Goal: Download file/media

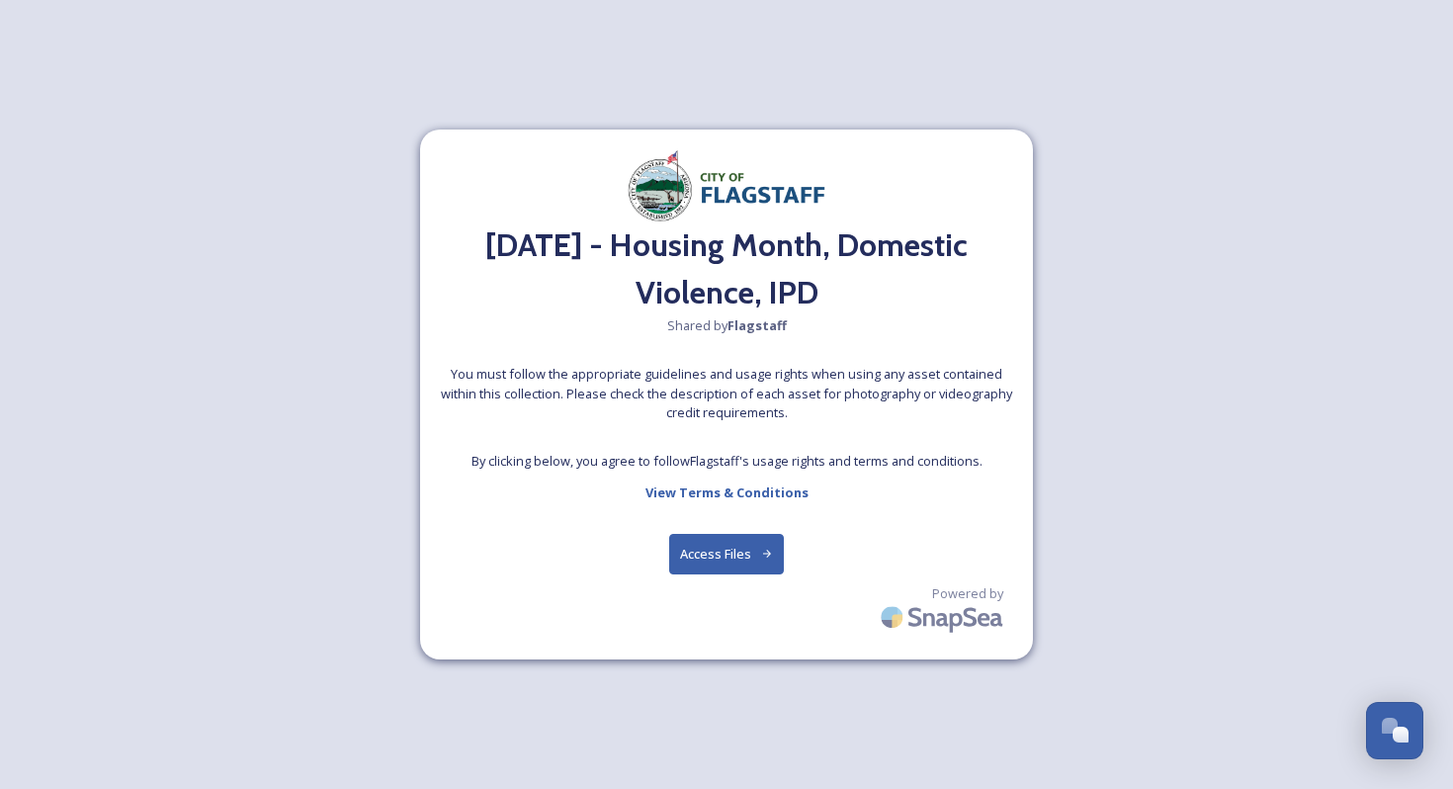
click at [748, 546] on button "Access Files" at bounding box center [727, 554] width 116 height 41
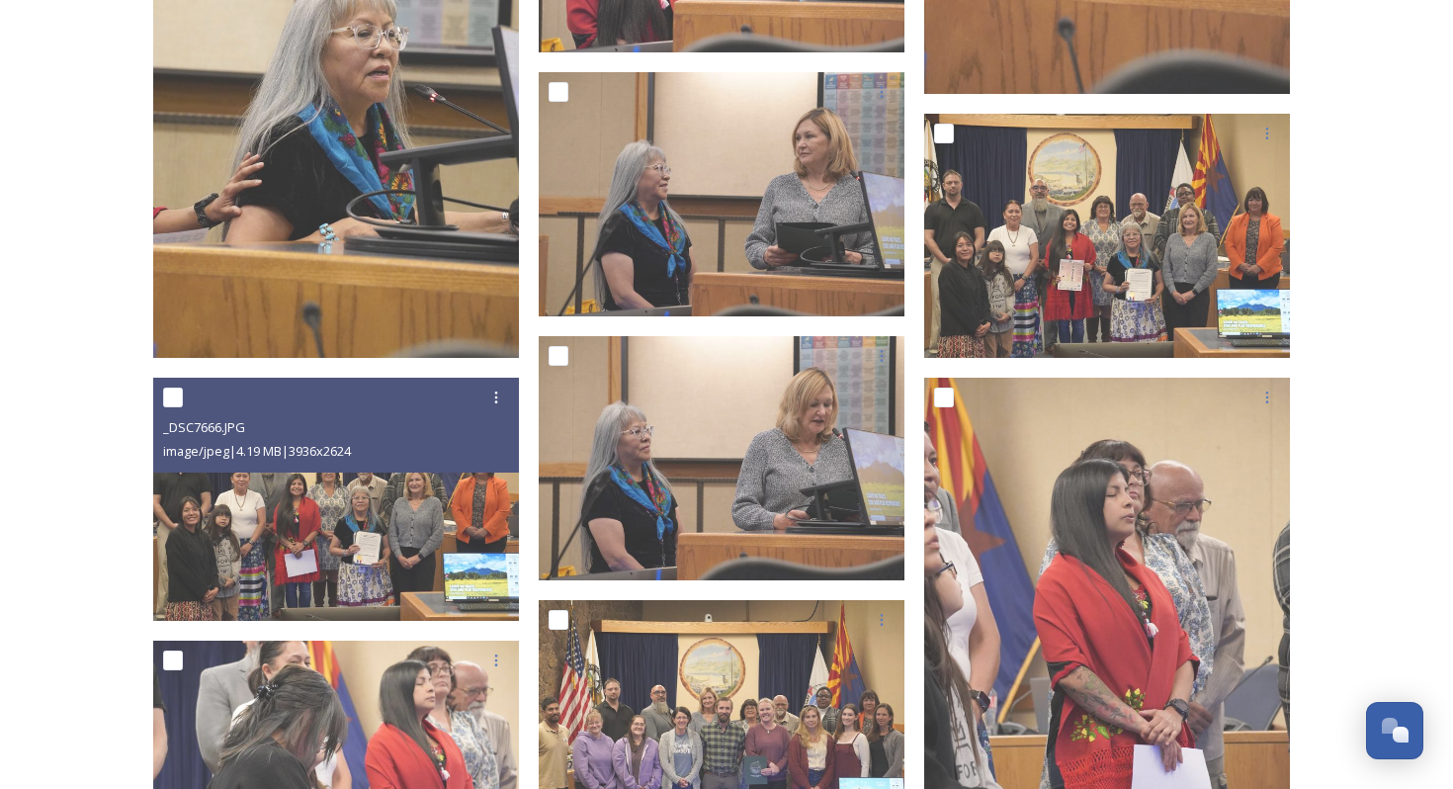
scroll to position [1613, 0]
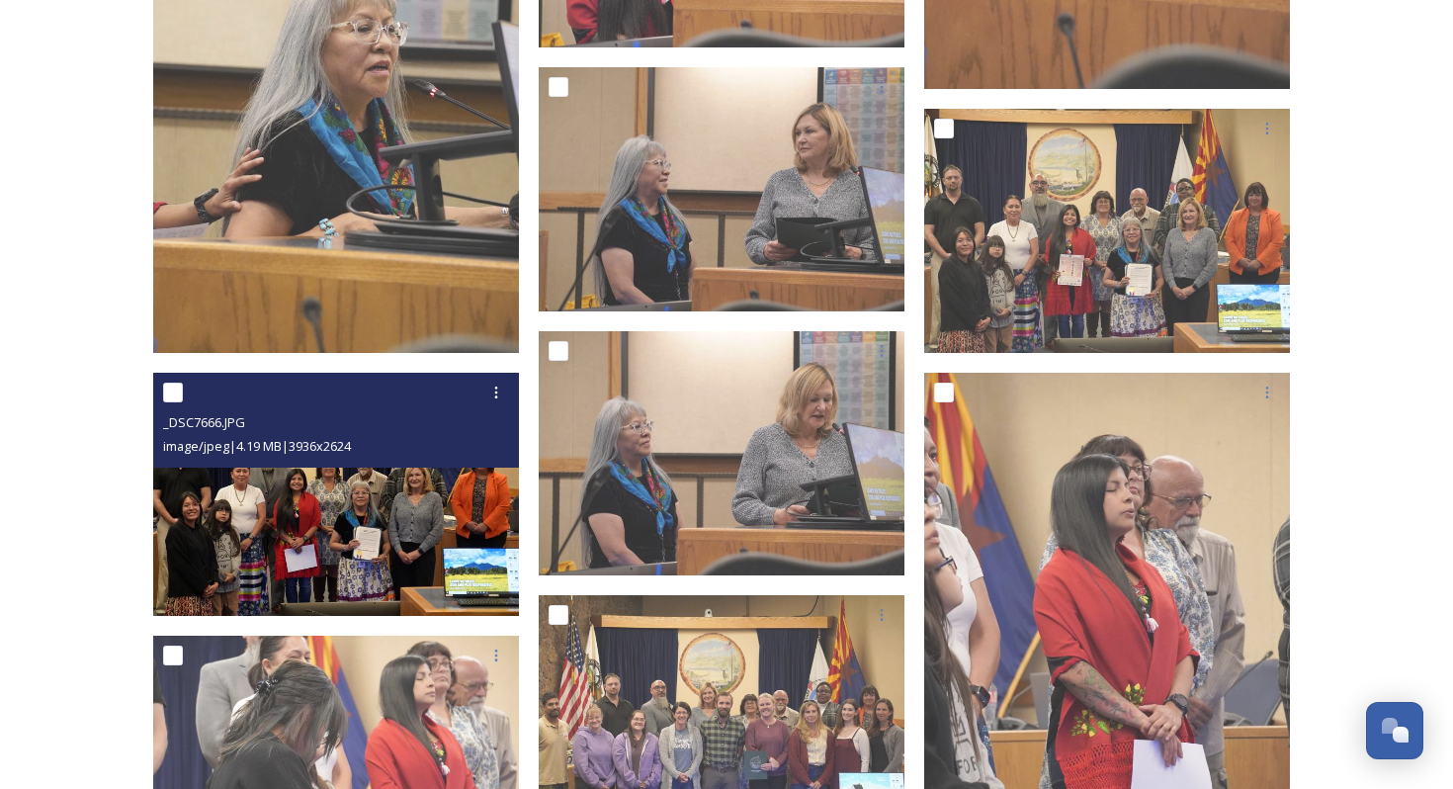
click at [353, 504] on img at bounding box center [336, 495] width 366 height 244
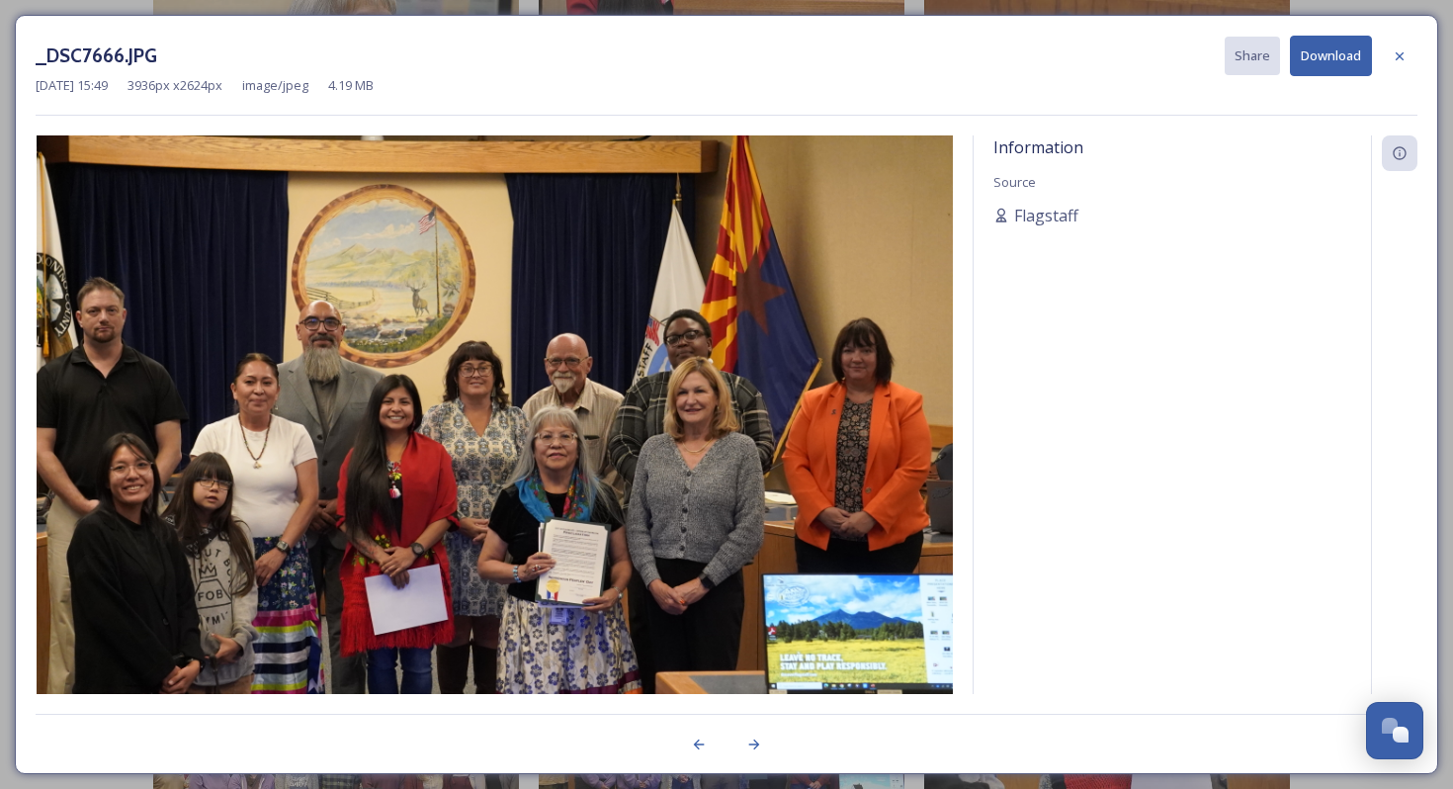
click at [1332, 61] on button "Download" at bounding box center [1331, 56] width 82 height 41
click at [1403, 61] on icon at bounding box center [1399, 56] width 16 height 16
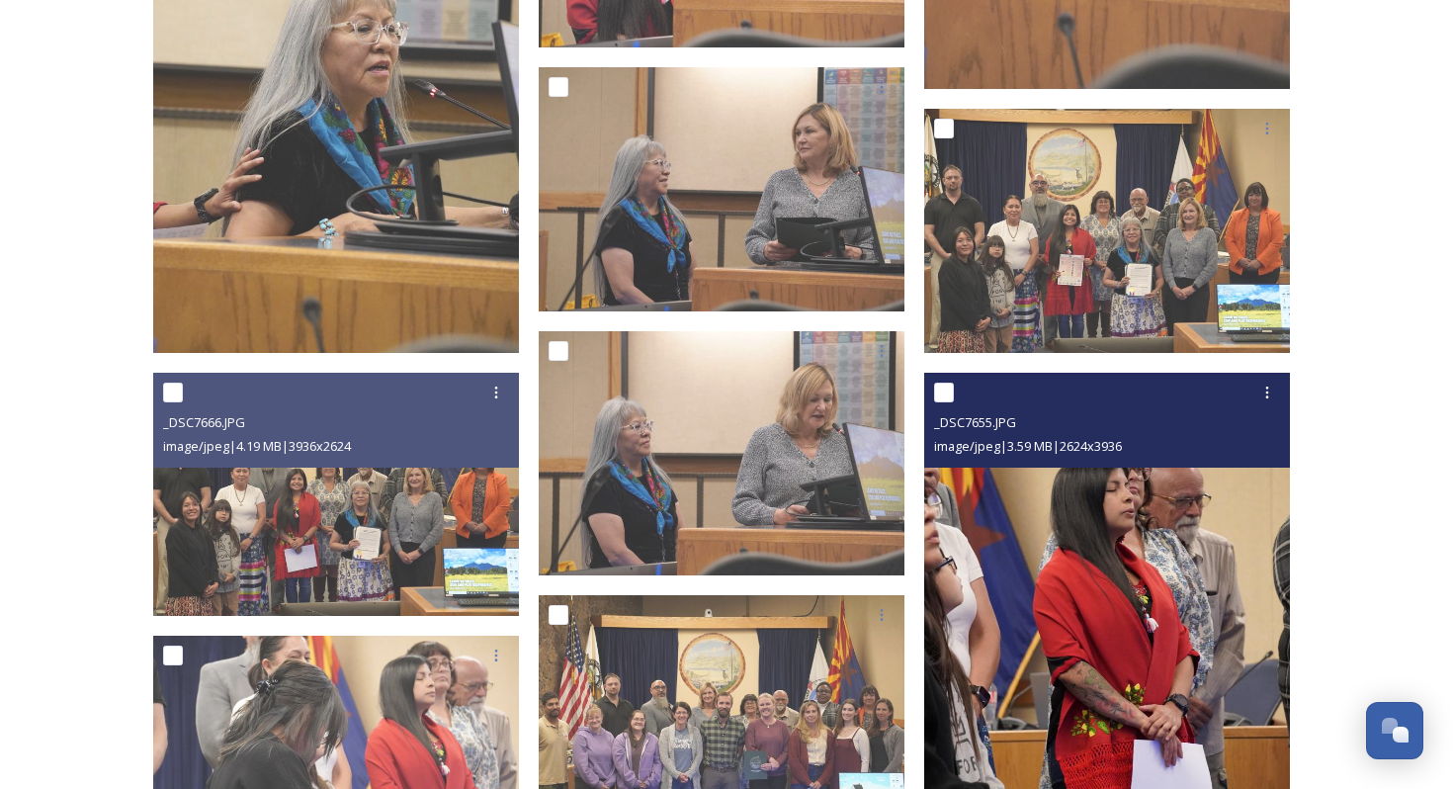
click at [1047, 620] on img at bounding box center [1107, 647] width 366 height 548
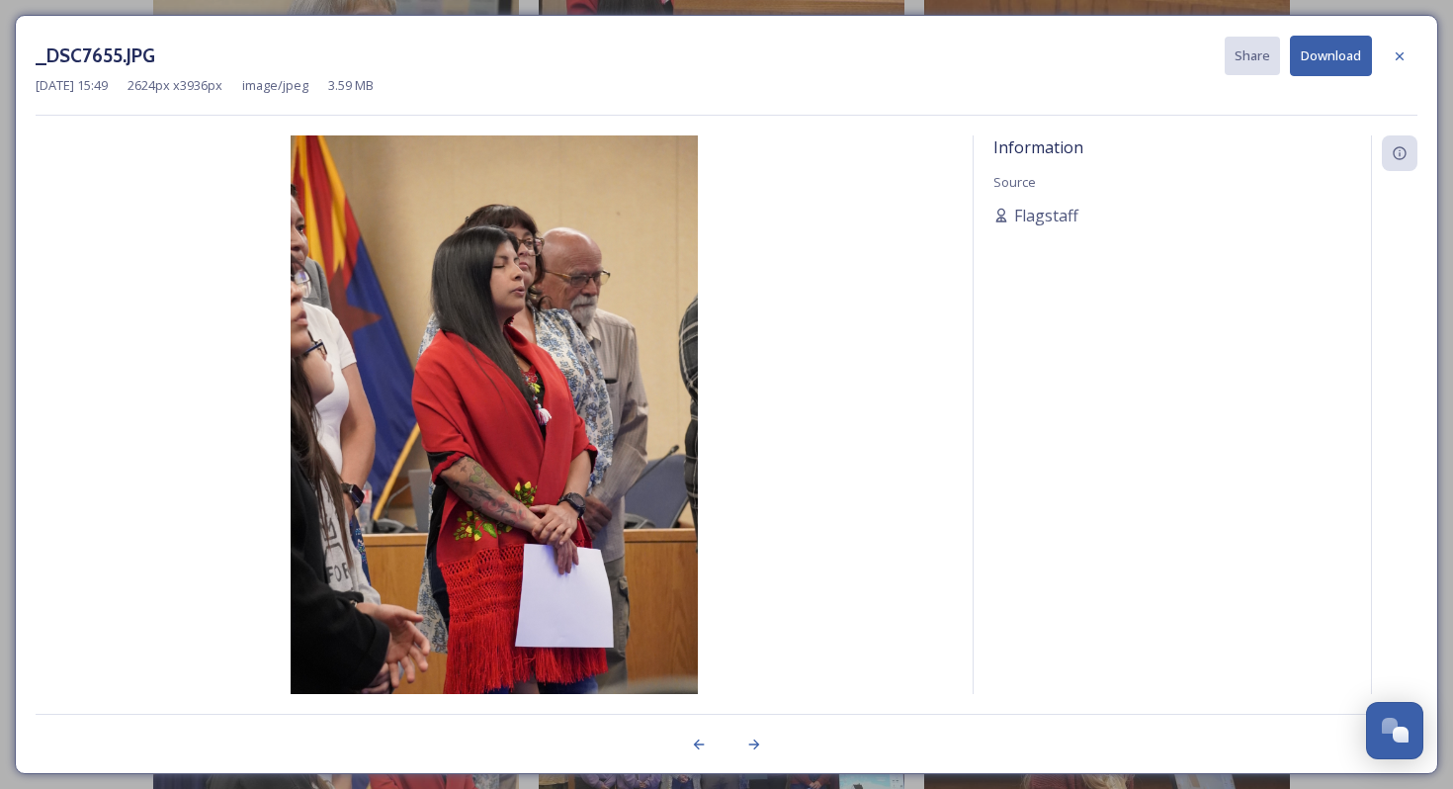
click at [1348, 55] on button "Download" at bounding box center [1331, 56] width 82 height 41
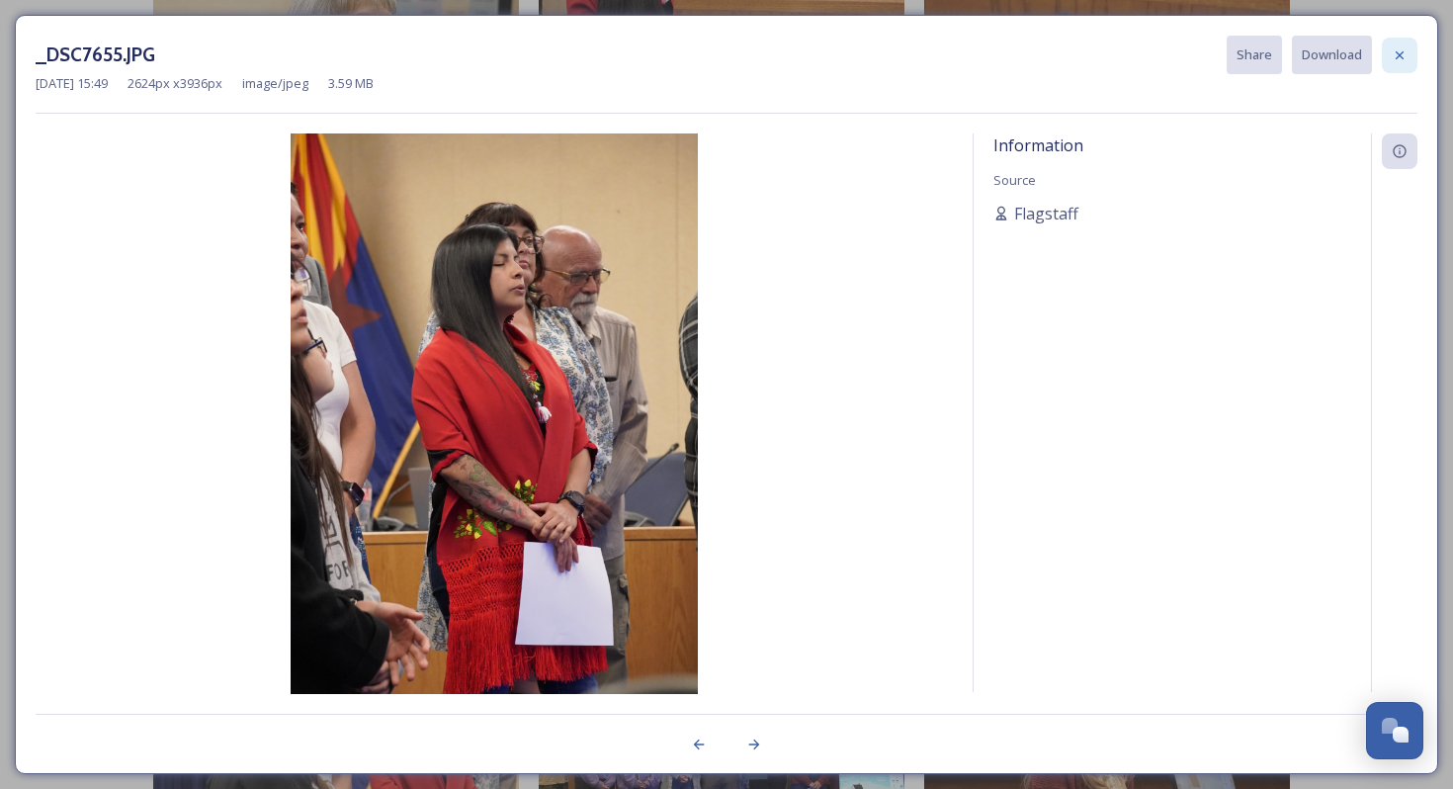
click at [1406, 55] on icon at bounding box center [1399, 55] width 16 height 16
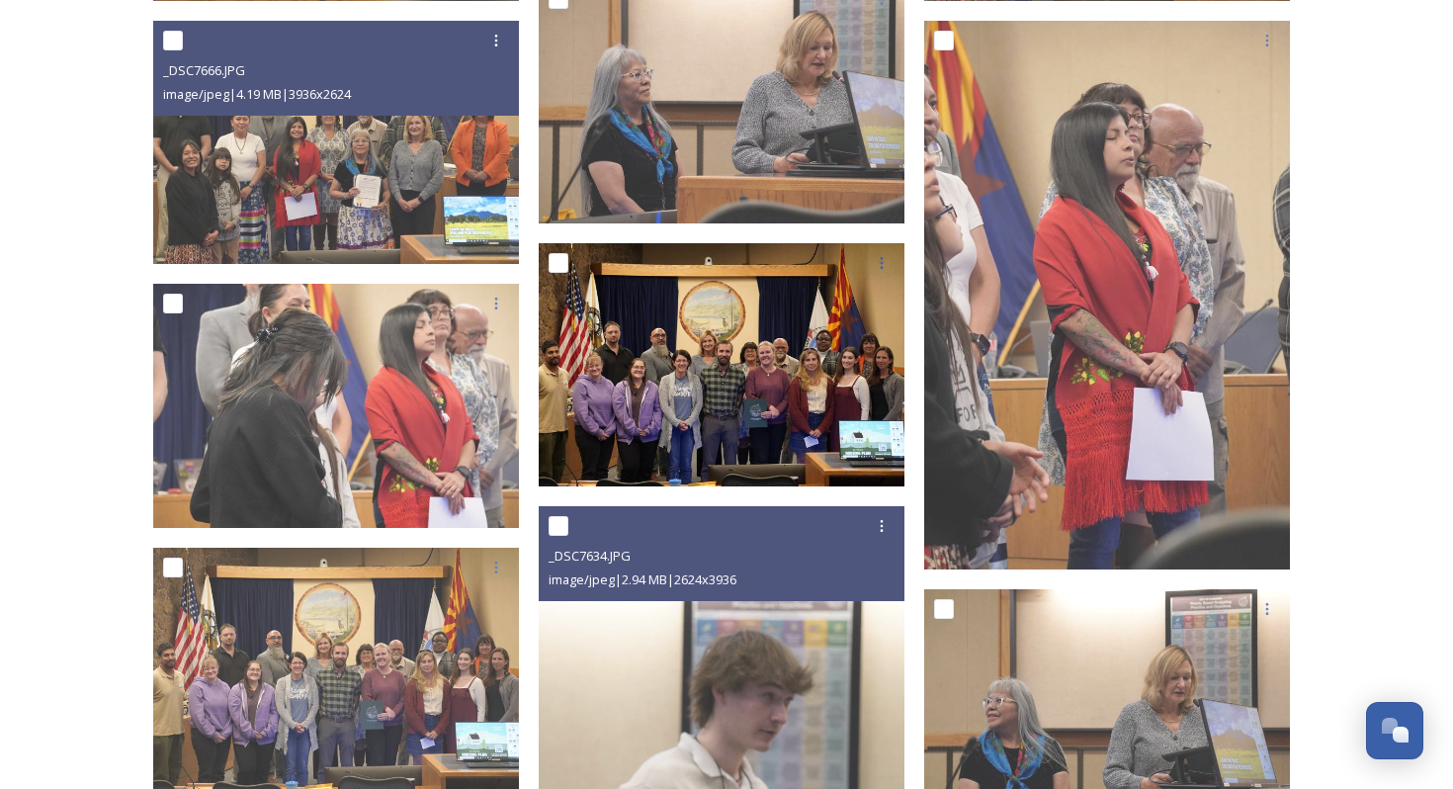
scroll to position [1967, 0]
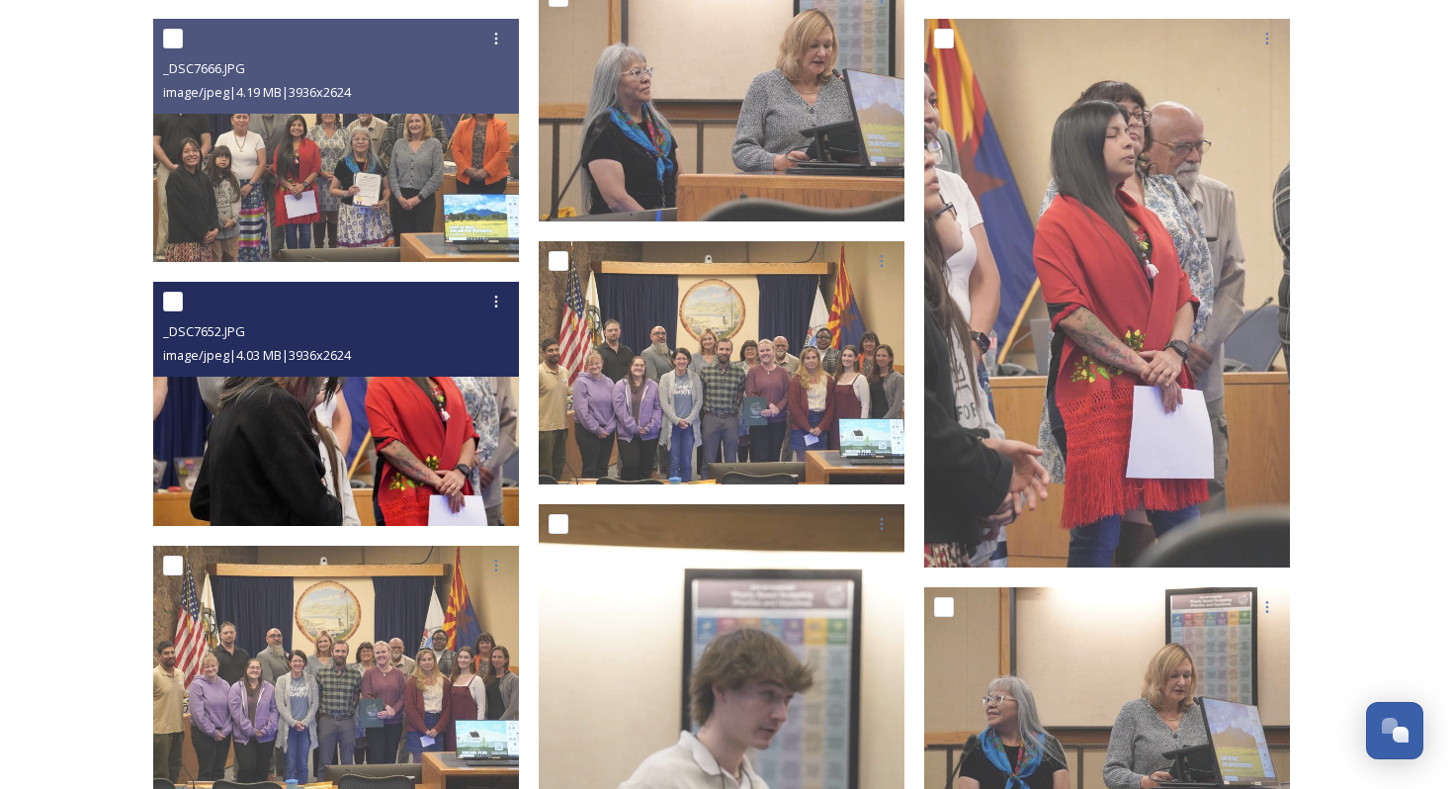
click at [415, 472] on img at bounding box center [336, 404] width 366 height 244
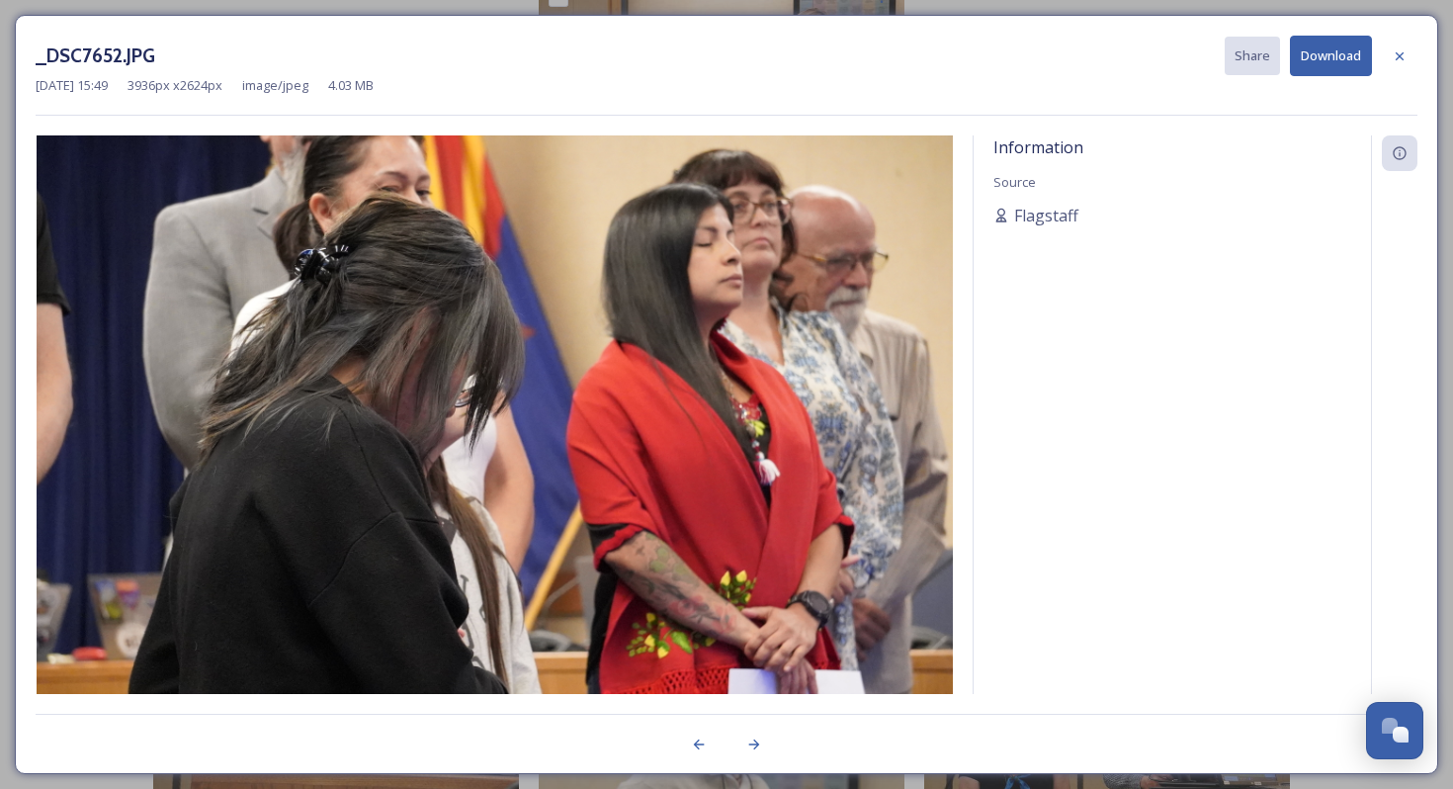
click at [1355, 62] on button "Download" at bounding box center [1331, 56] width 82 height 41
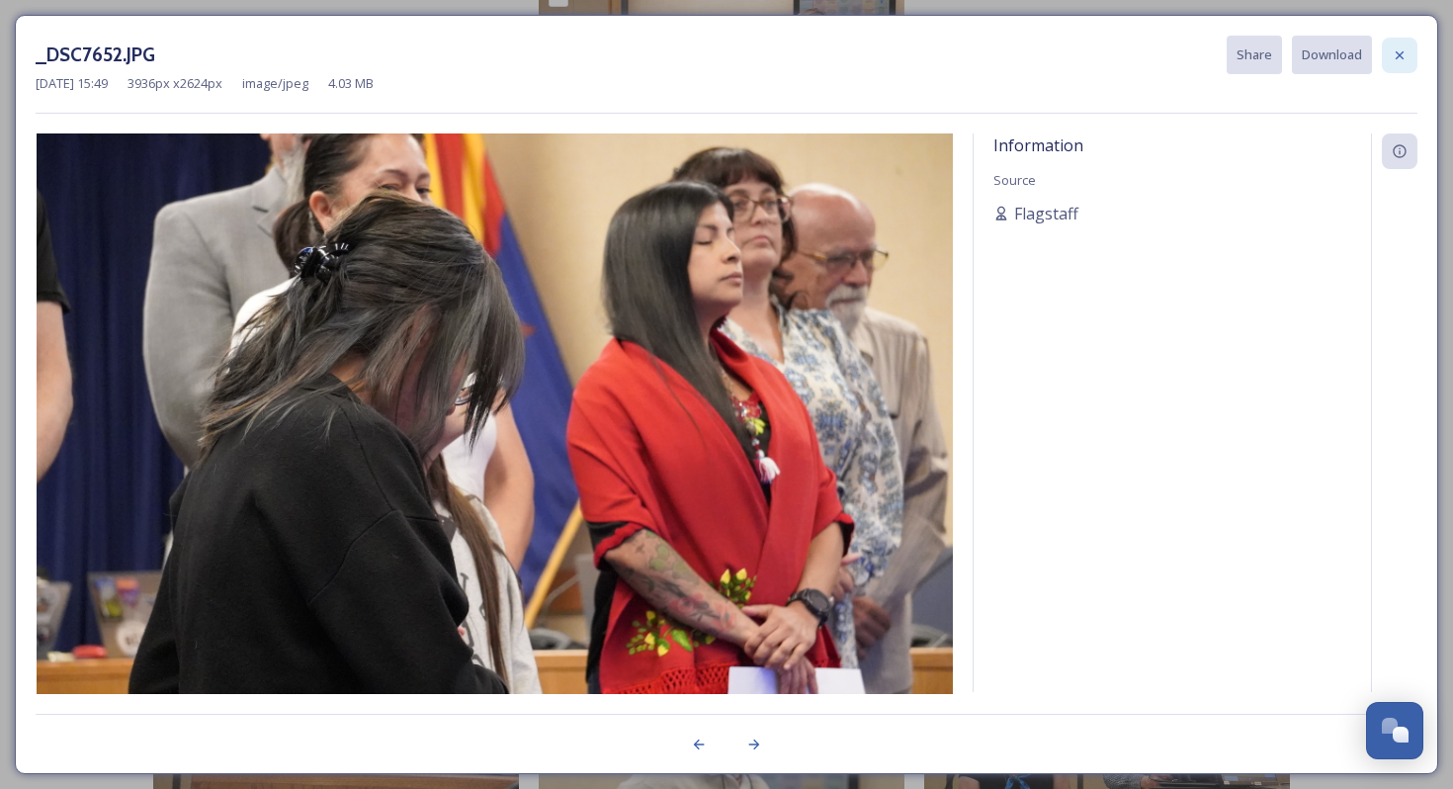
click at [1403, 59] on icon at bounding box center [1399, 55] width 16 height 16
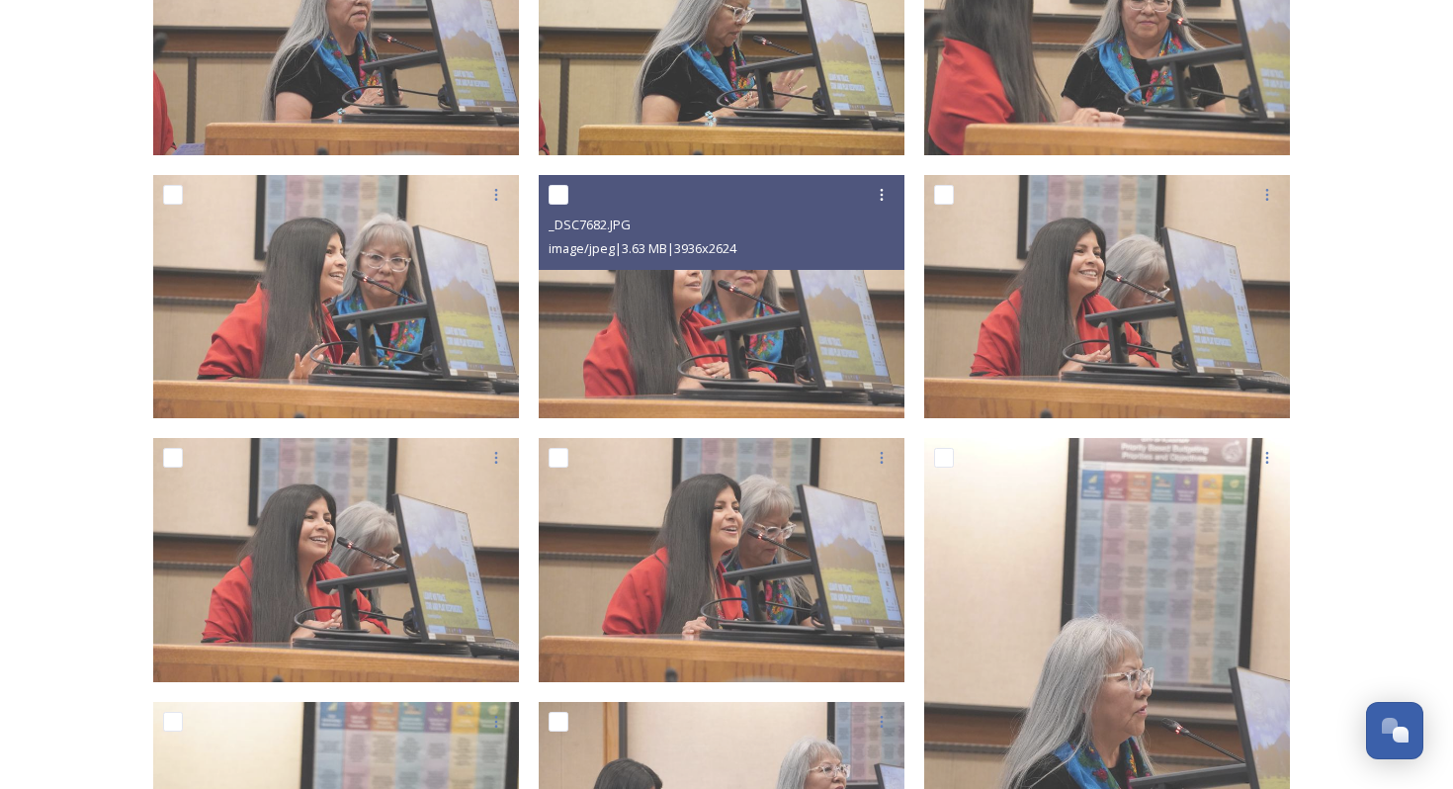
scroll to position [750, 0]
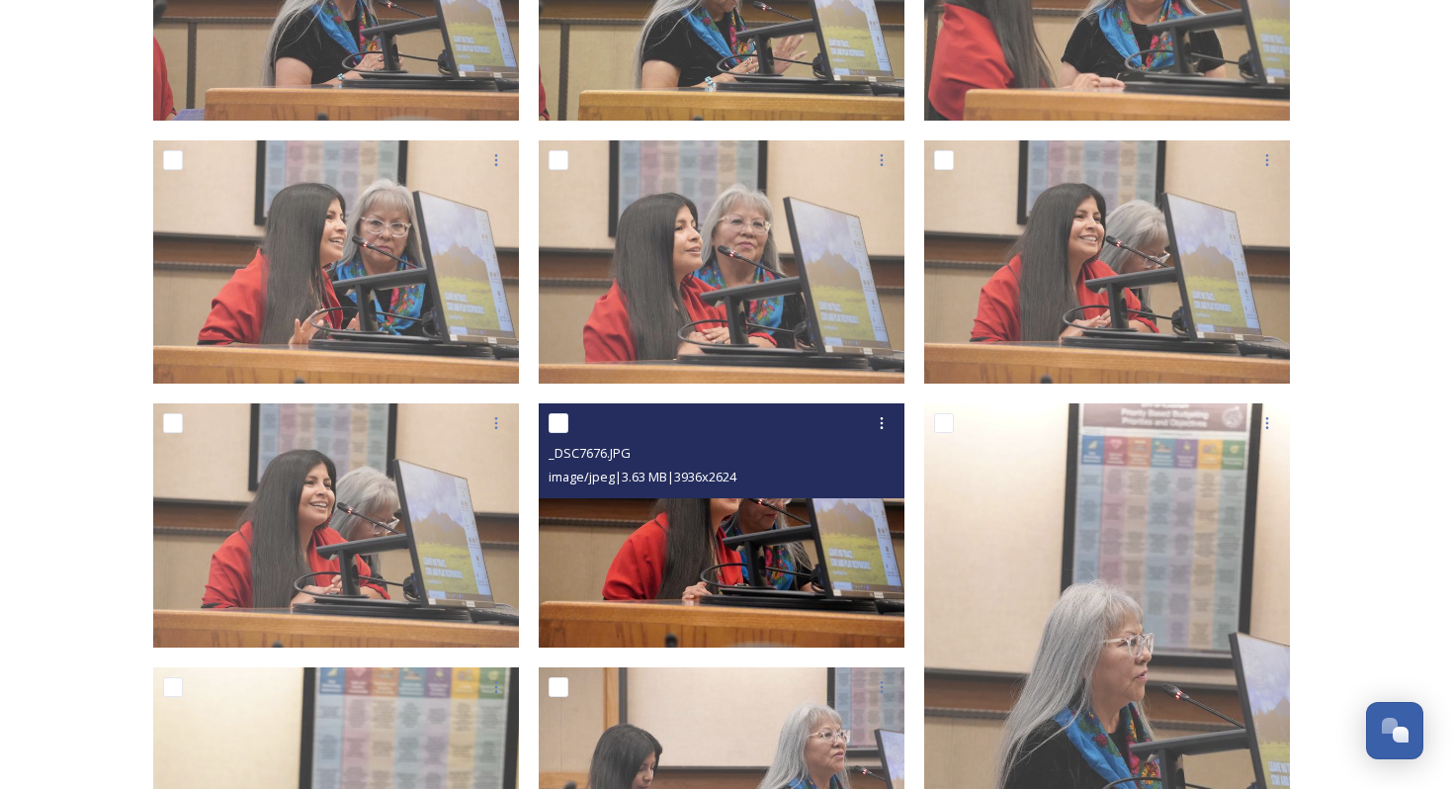
click at [745, 538] on img at bounding box center [722, 525] width 366 height 244
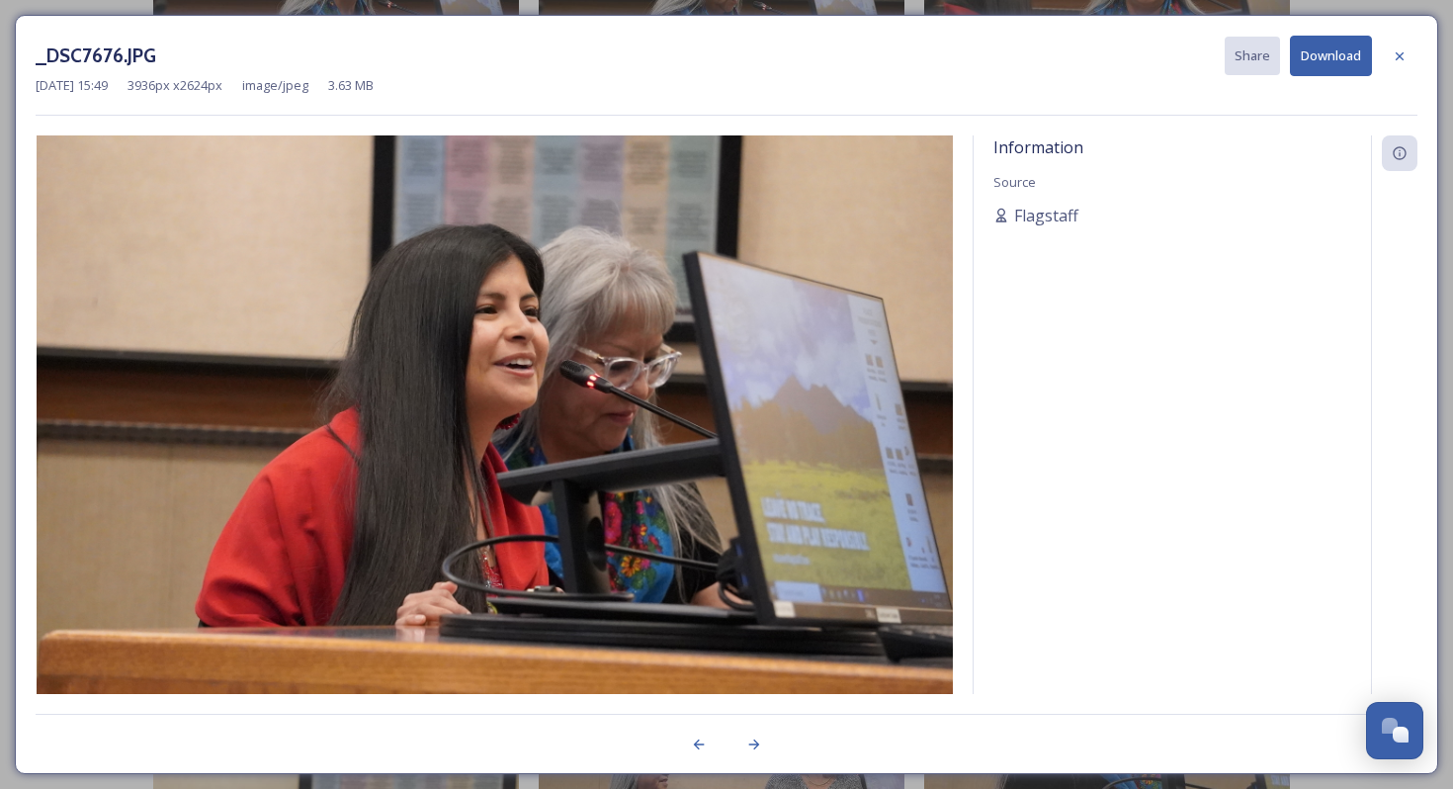
click at [1345, 49] on button "Download" at bounding box center [1331, 56] width 82 height 41
click at [1410, 48] on div at bounding box center [1400, 57] width 36 height 36
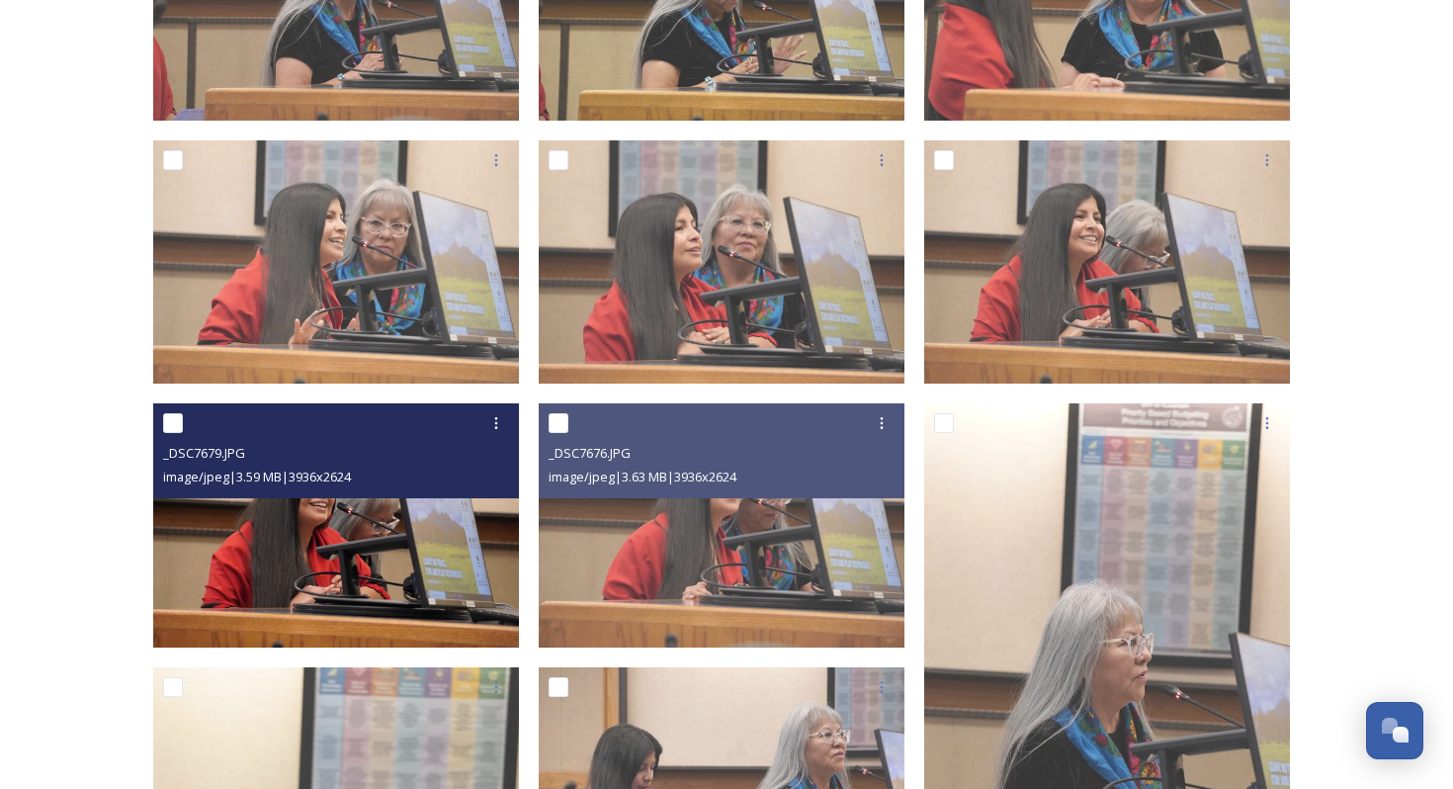
click at [322, 579] on img at bounding box center [336, 525] width 366 height 244
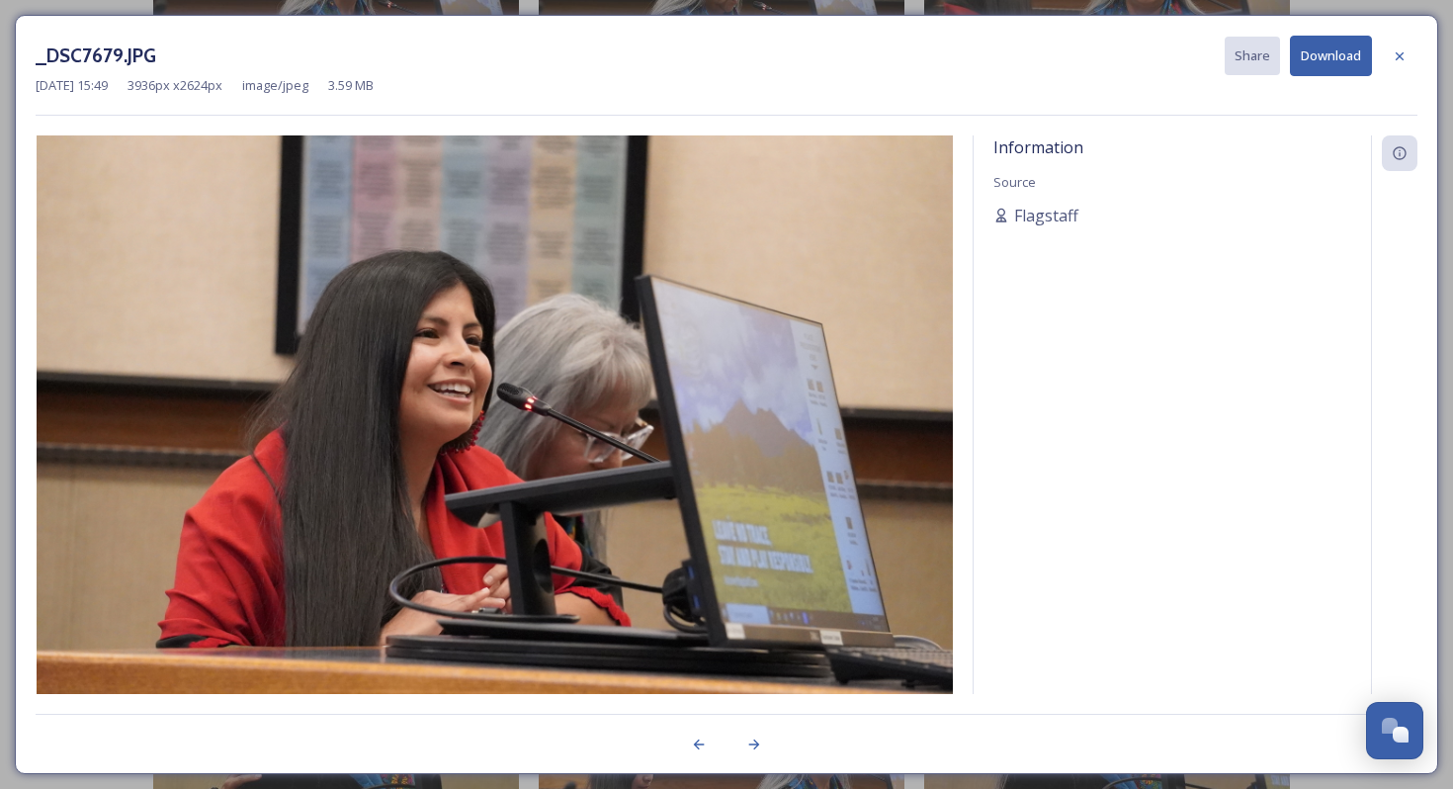
click at [1346, 54] on button "Download" at bounding box center [1331, 56] width 82 height 41
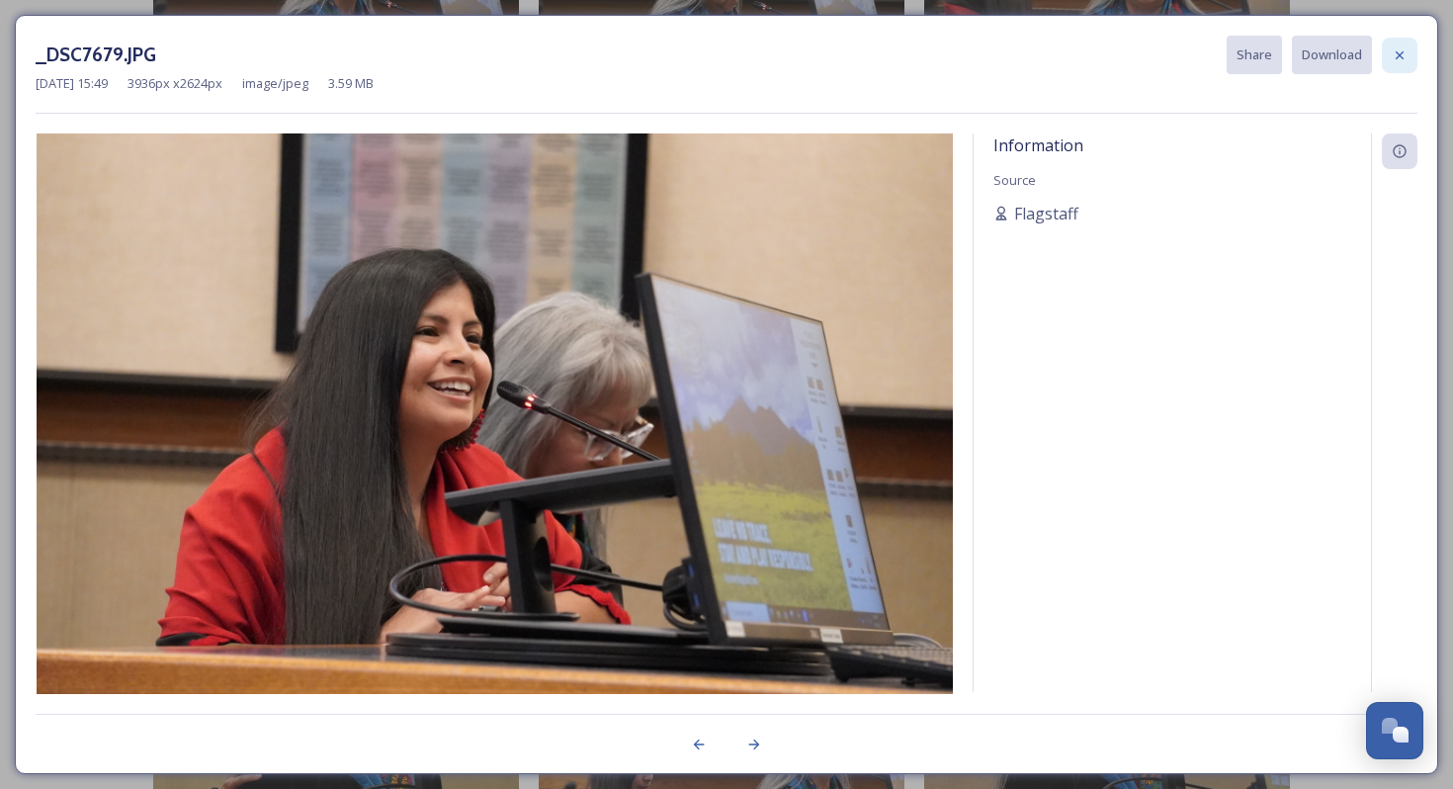
click at [1408, 60] on div at bounding box center [1400, 56] width 36 height 36
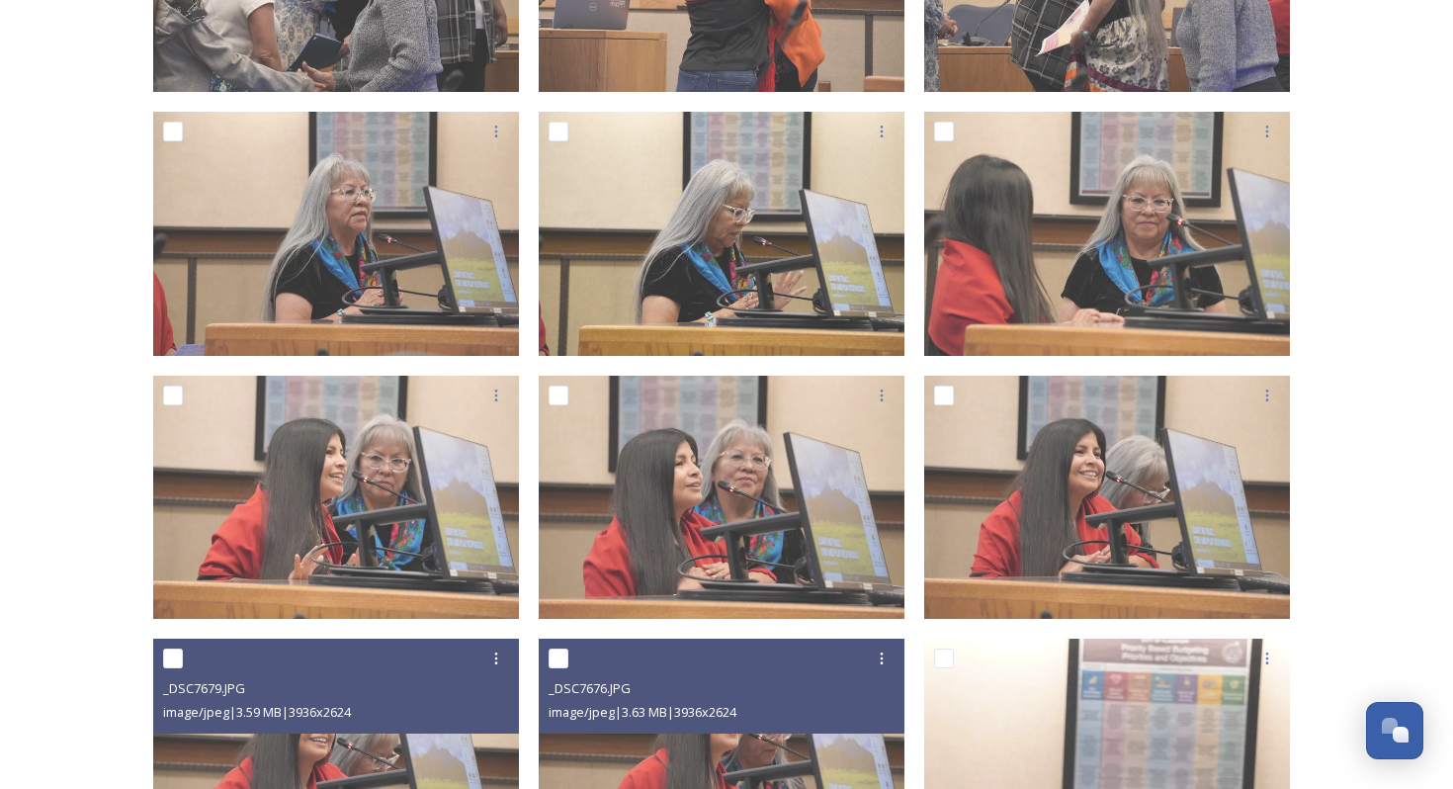
scroll to position [514, 0]
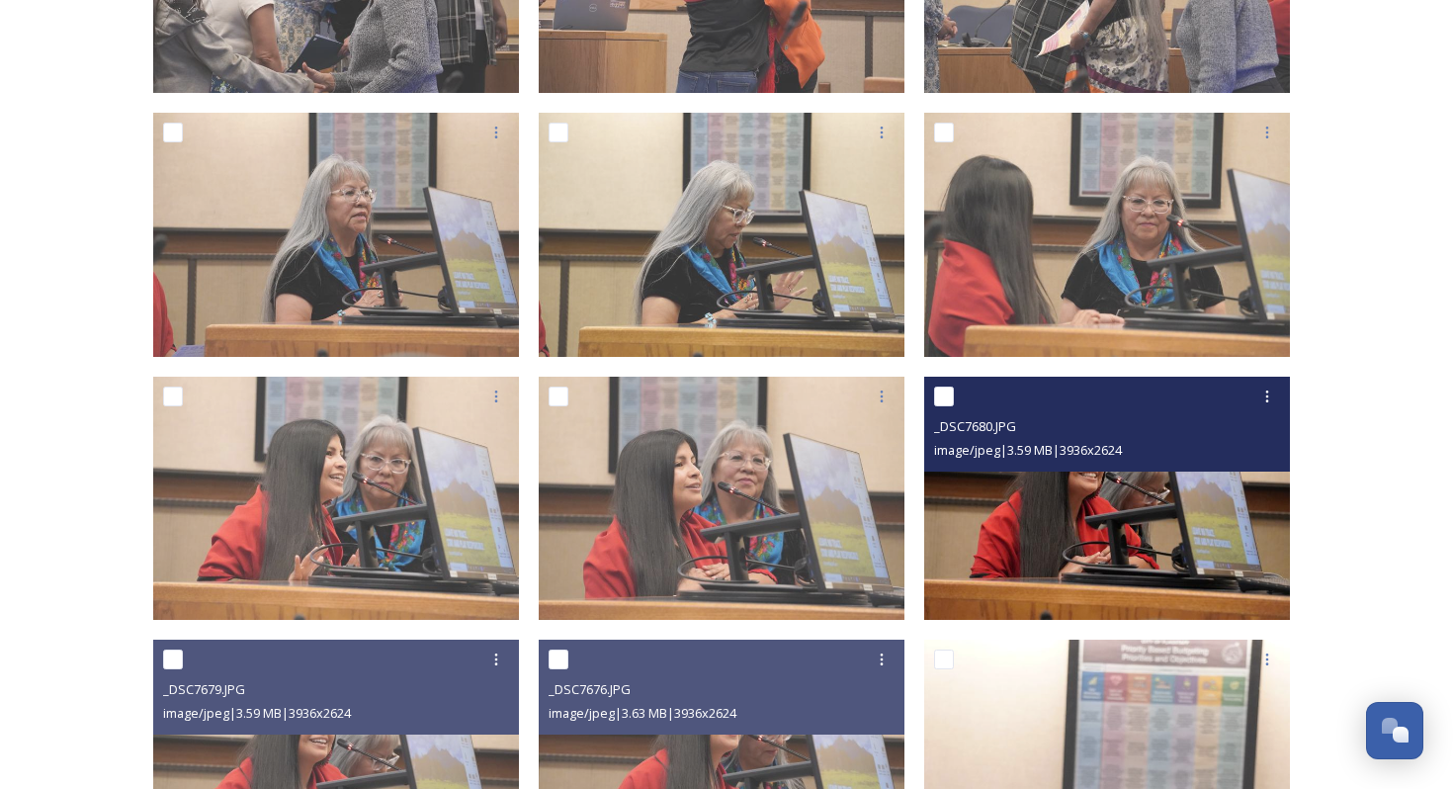
click at [940, 402] on input "checkbox" at bounding box center [944, 396] width 20 height 20
checkbox input "true"
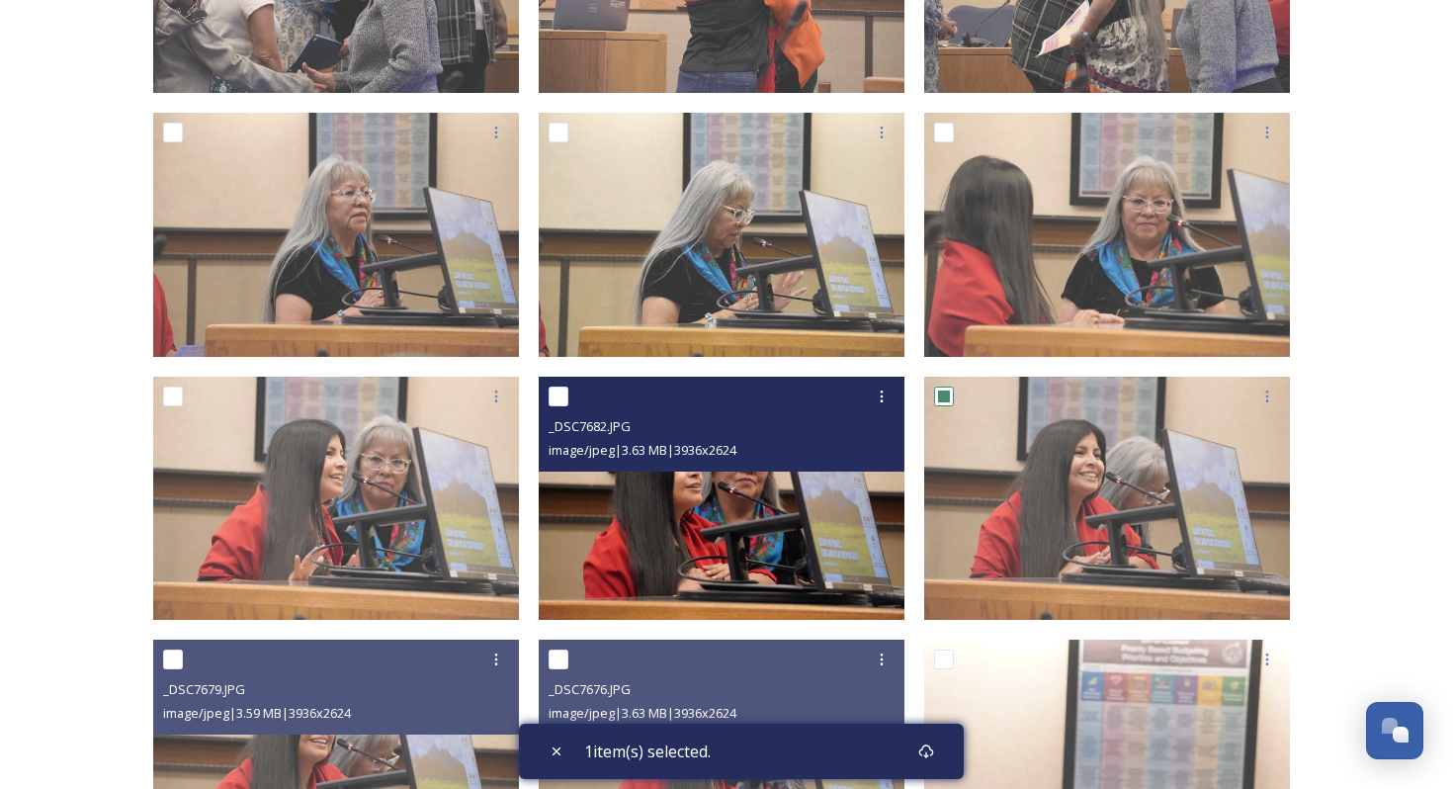
click at [556, 399] on input "checkbox" at bounding box center [558, 396] width 20 height 20
checkbox input "true"
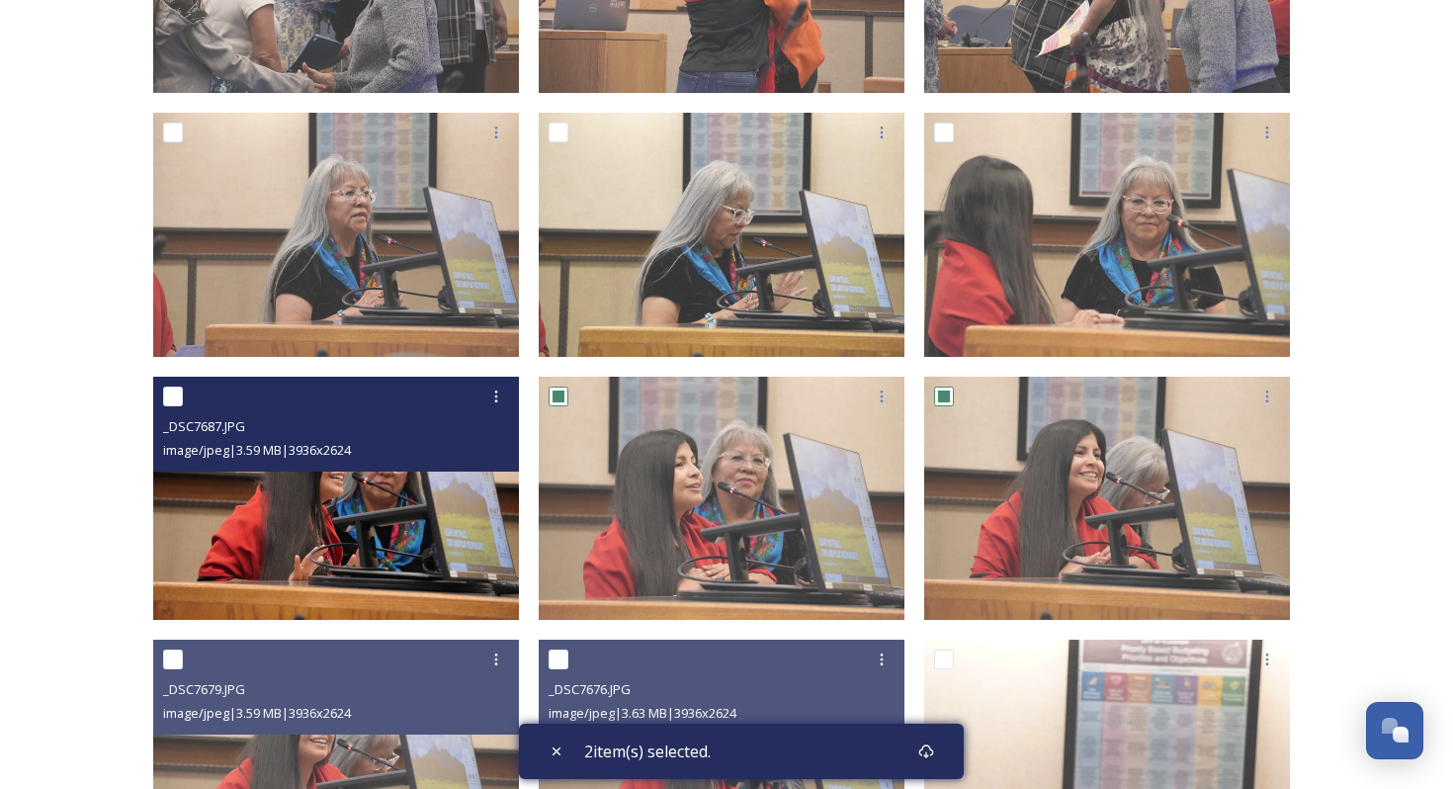
click at [165, 394] on input "checkbox" at bounding box center [173, 396] width 20 height 20
checkbox input "true"
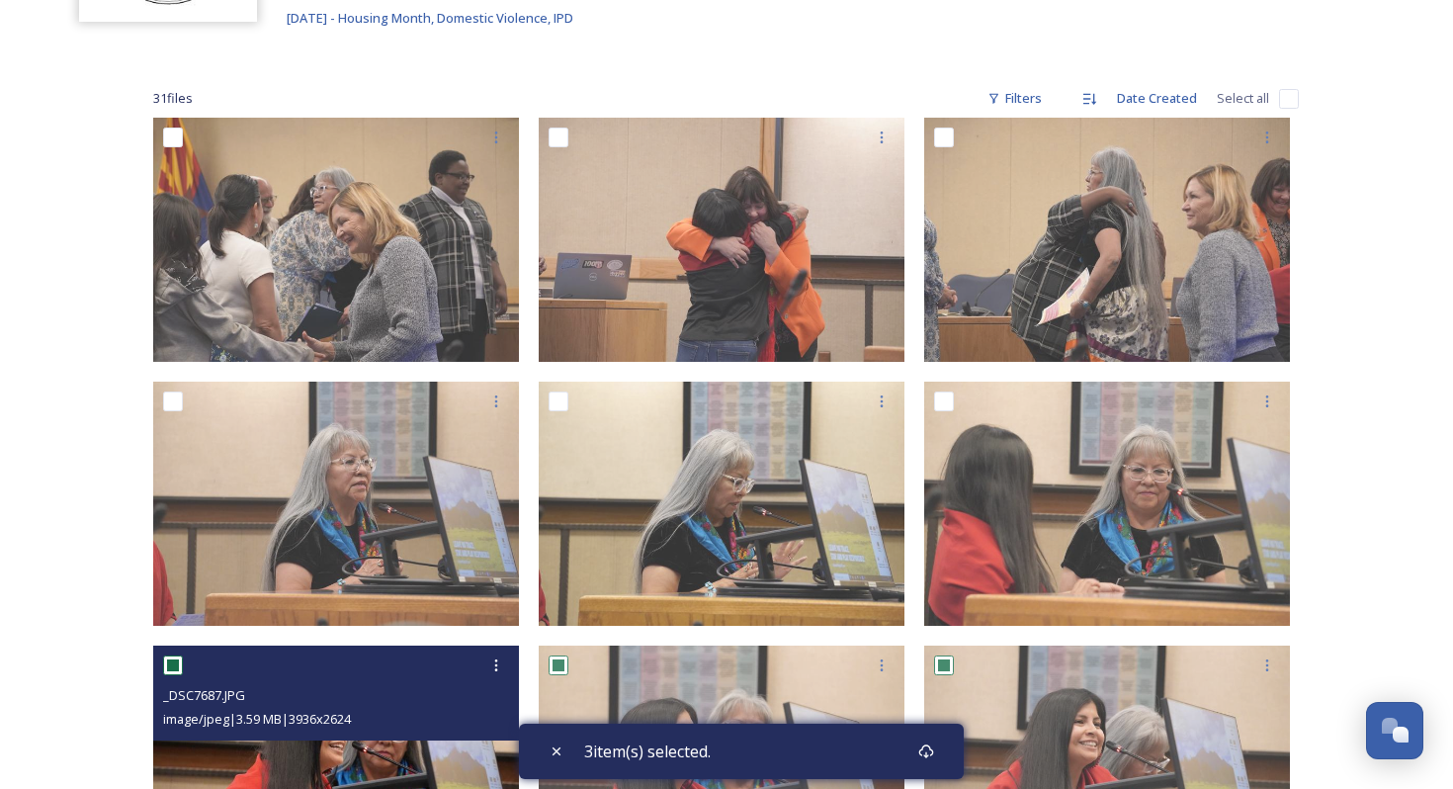
scroll to position [249, 0]
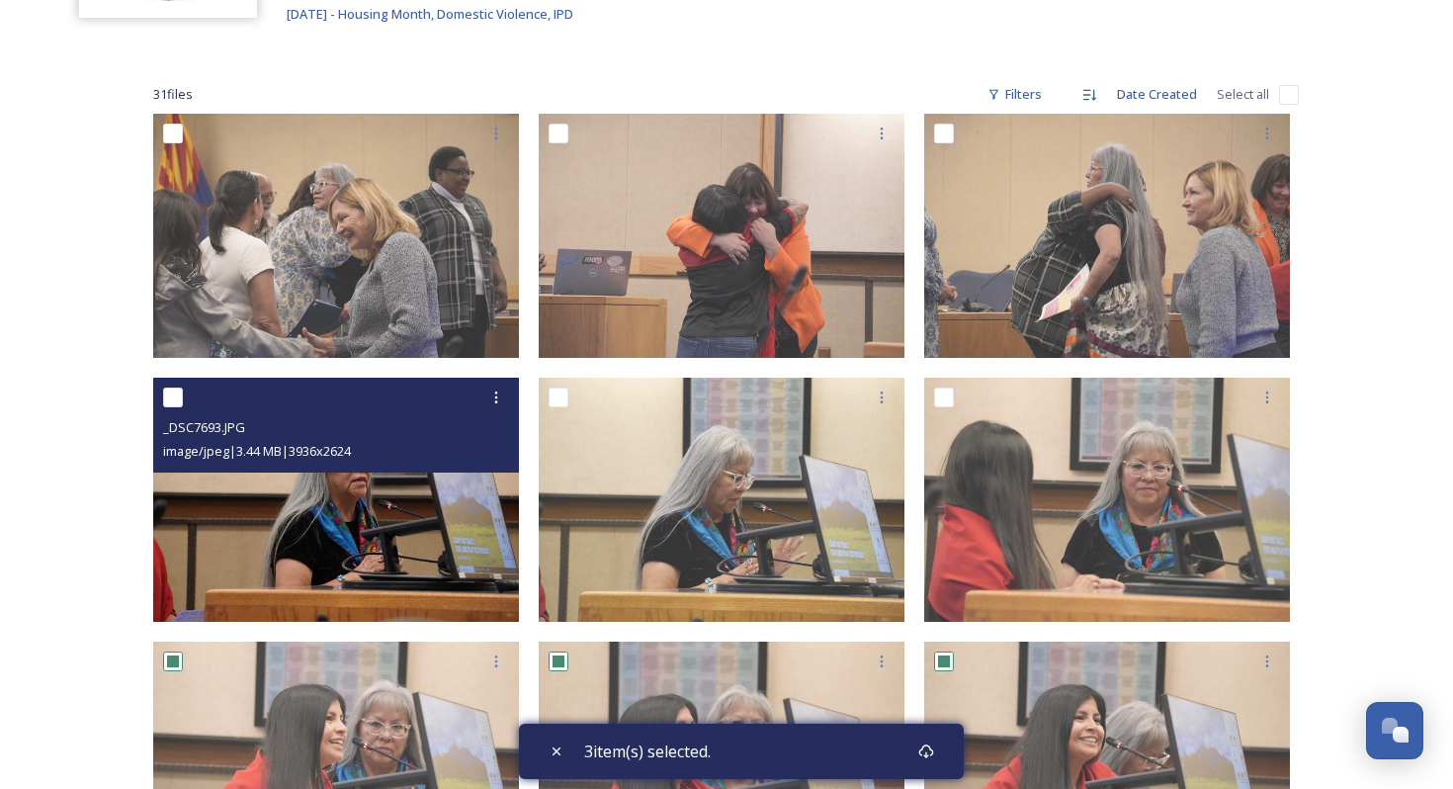
click at [175, 400] on input "checkbox" at bounding box center [173, 397] width 20 height 20
checkbox input "true"
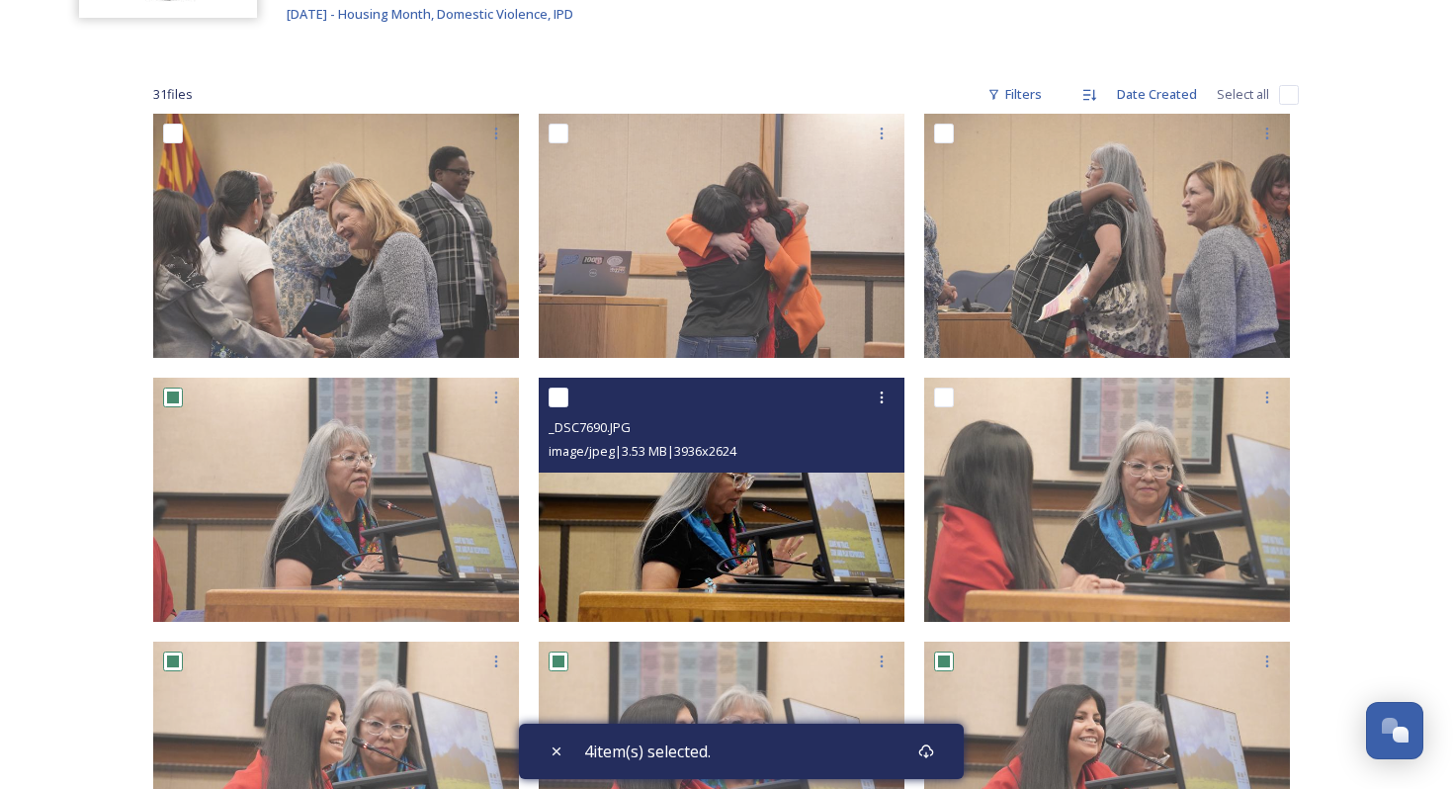
click at [560, 405] on div at bounding box center [723, 397] width 351 height 36
click at [557, 395] on input "checkbox" at bounding box center [558, 397] width 20 height 20
checkbox input "true"
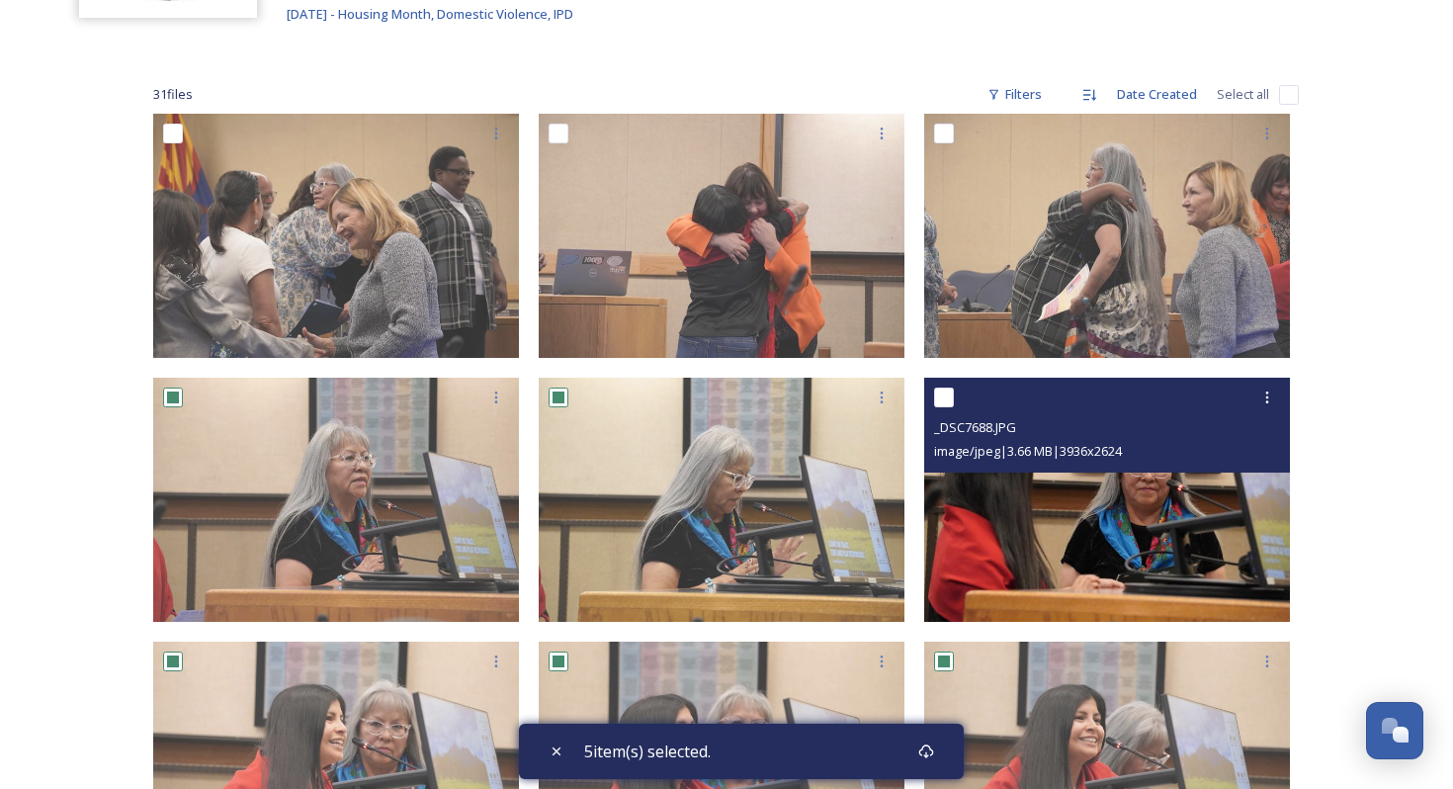
click at [946, 394] on input "checkbox" at bounding box center [944, 397] width 20 height 20
checkbox input "true"
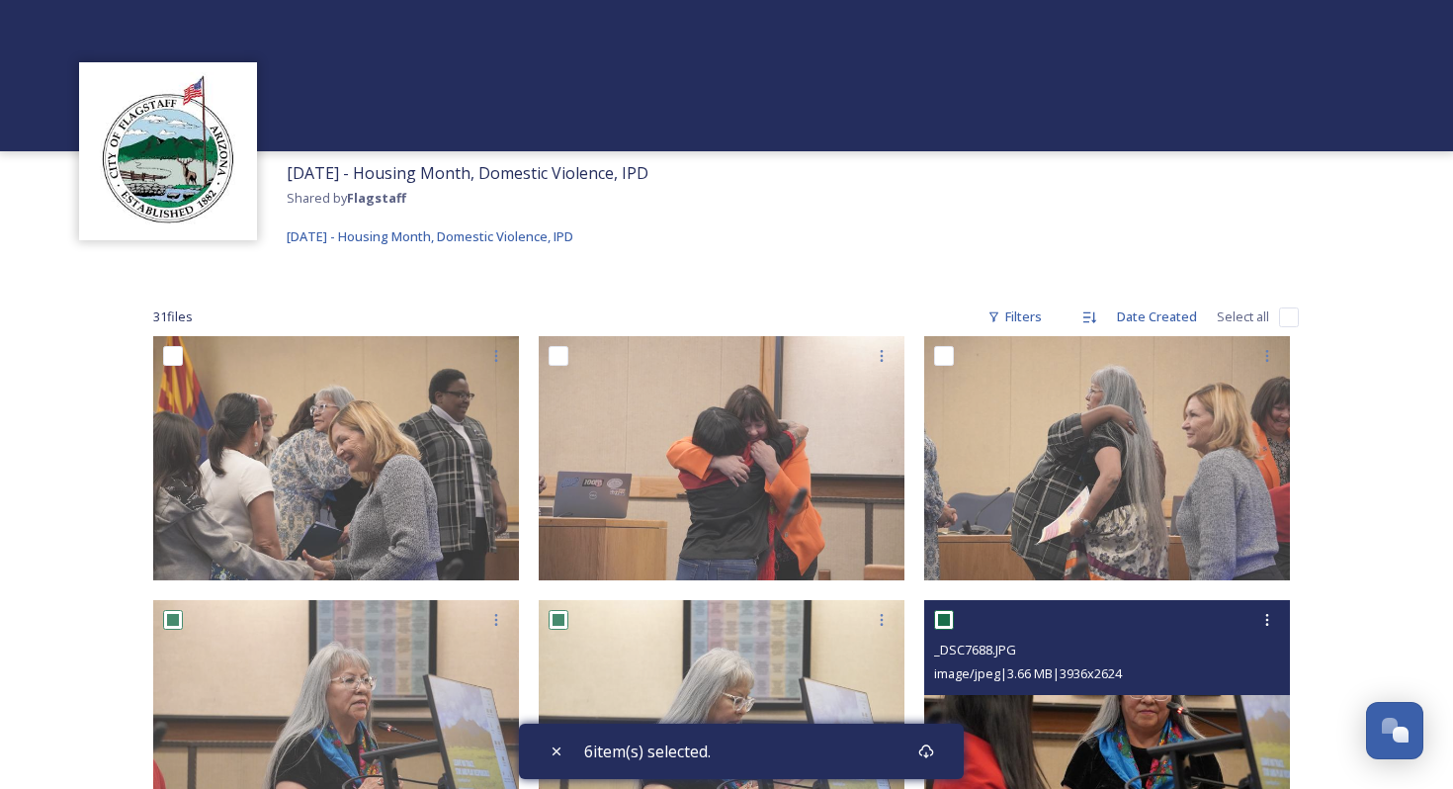
scroll to position [28, 0]
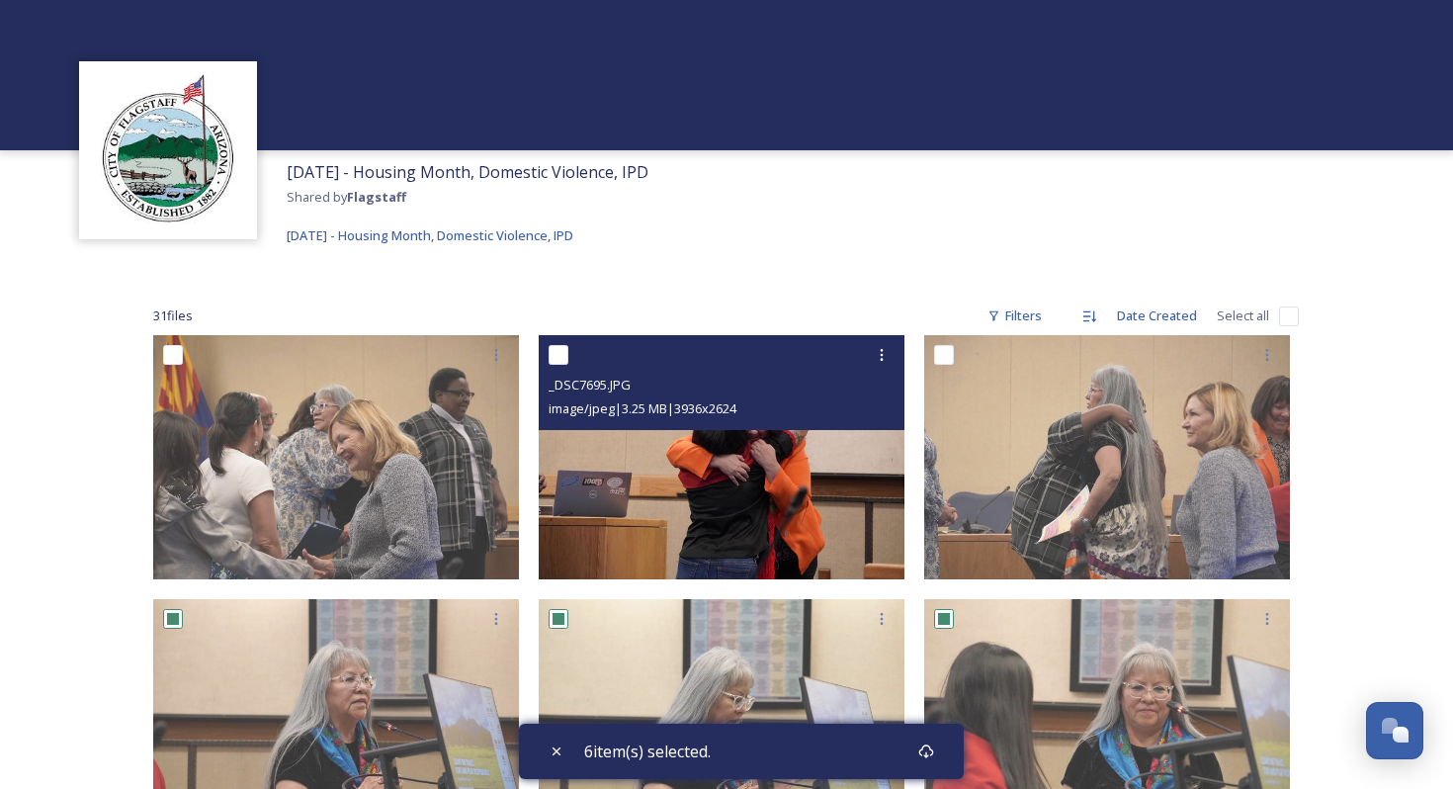
click at [554, 349] on input "checkbox" at bounding box center [558, 355] width 20 height 20
checkbox input "true"
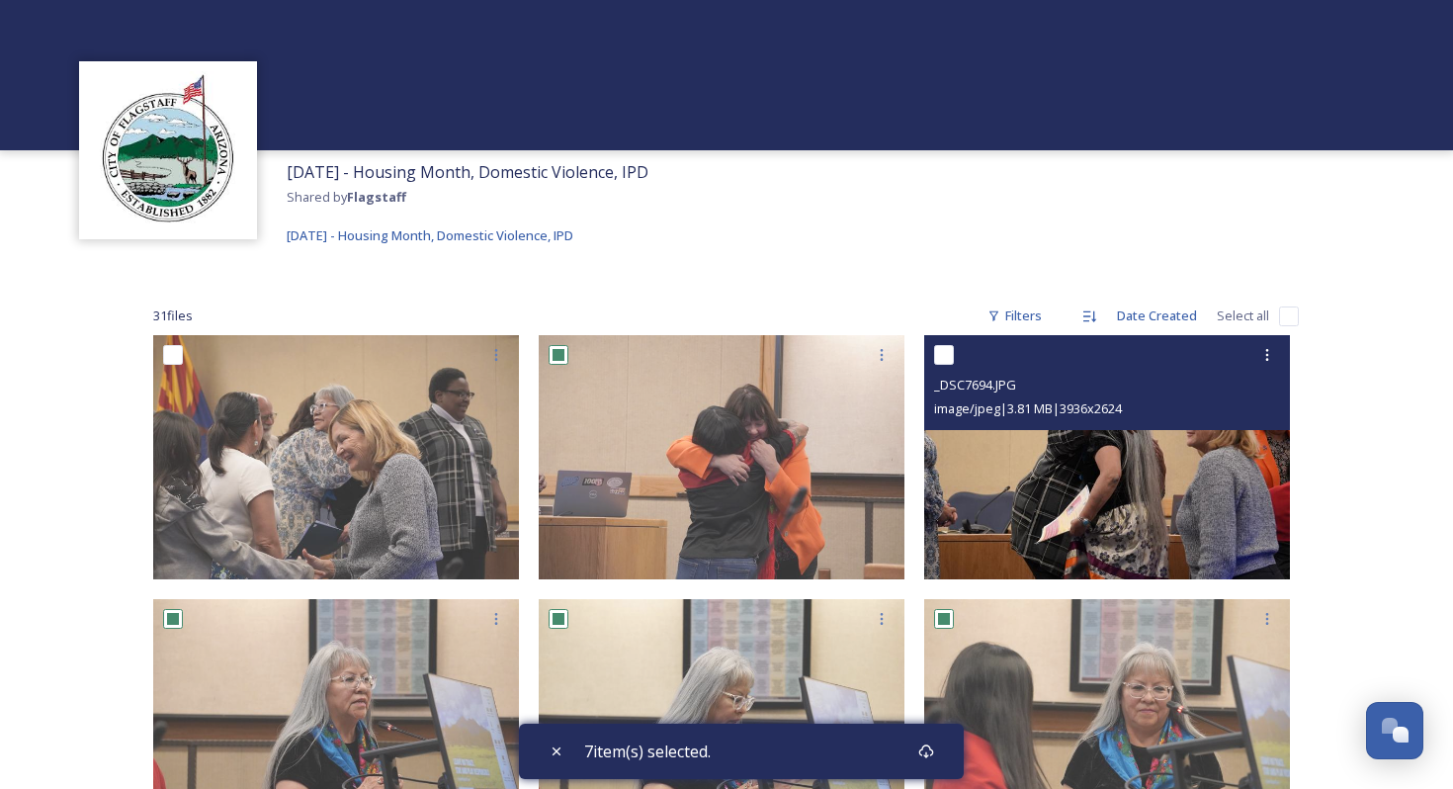
click at [946, 353] on input "checkbox" at bounding box center [944, 355] width 20 height 20
click at [940, 350] on input "checkbox" at bounding box center [944, 355] width 20 height 20
checkbox input "false"
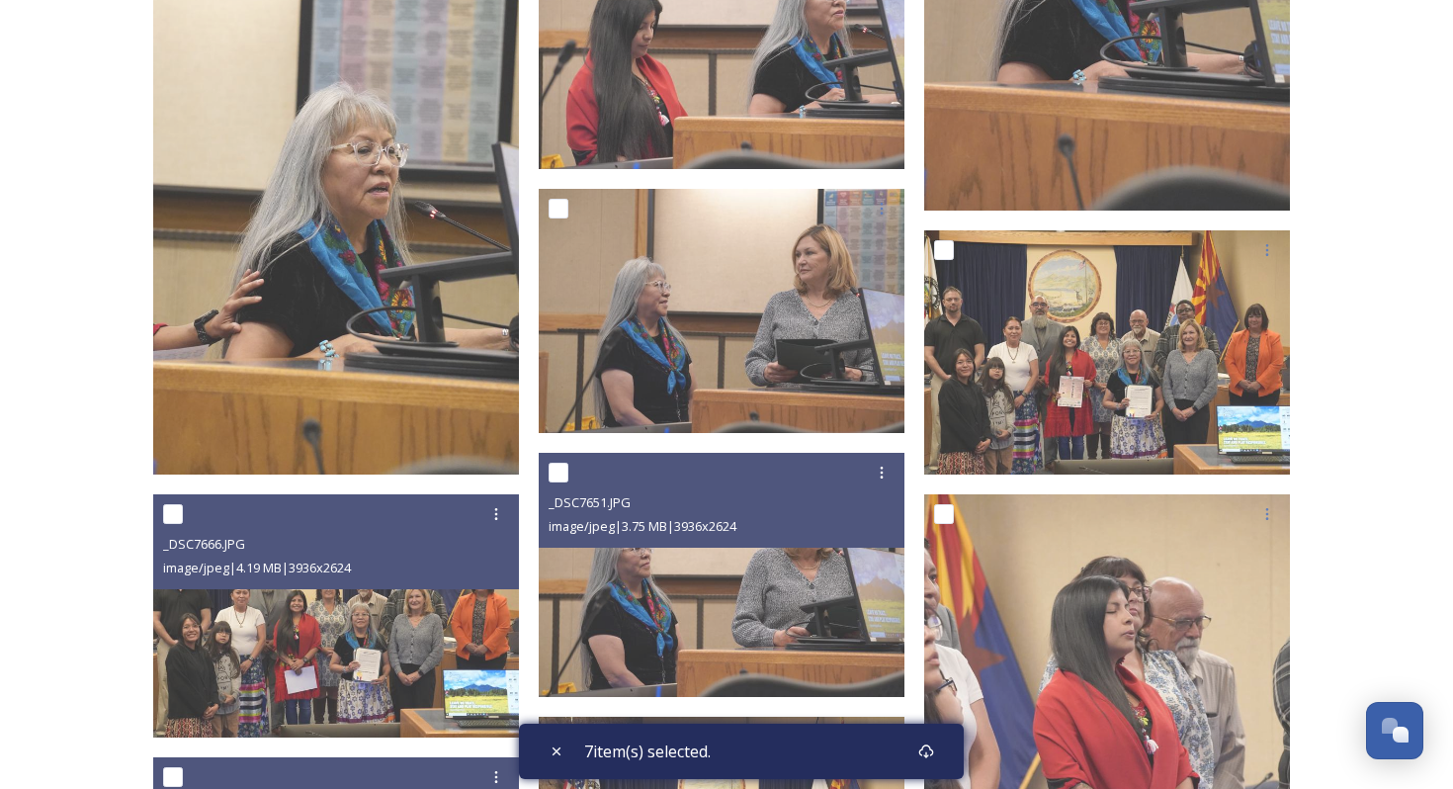
scroll to position [1417, 0]
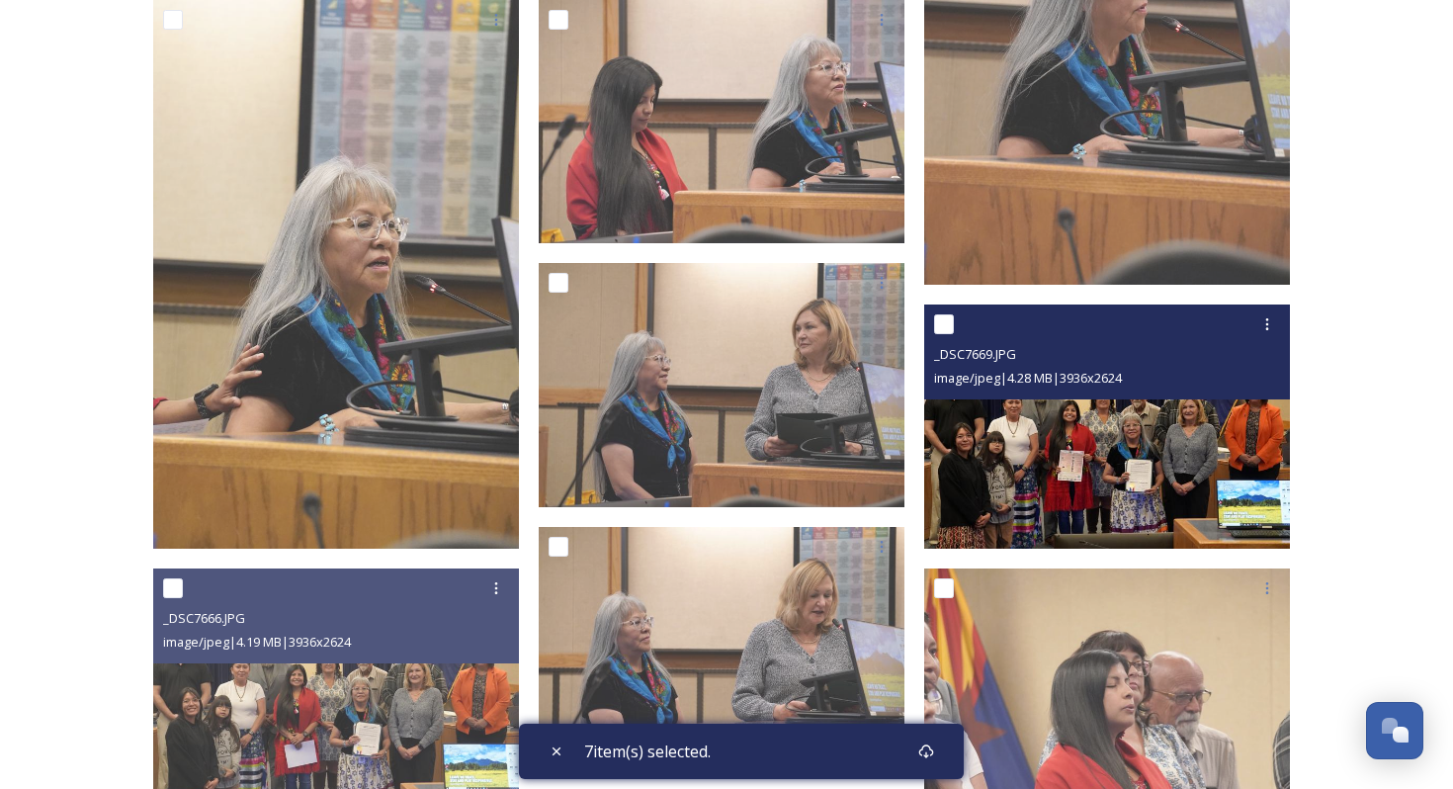
click at [940, 325] on input "checkbox" at bounding box center [944, 324] width 20 height 20
checkbox input "true"
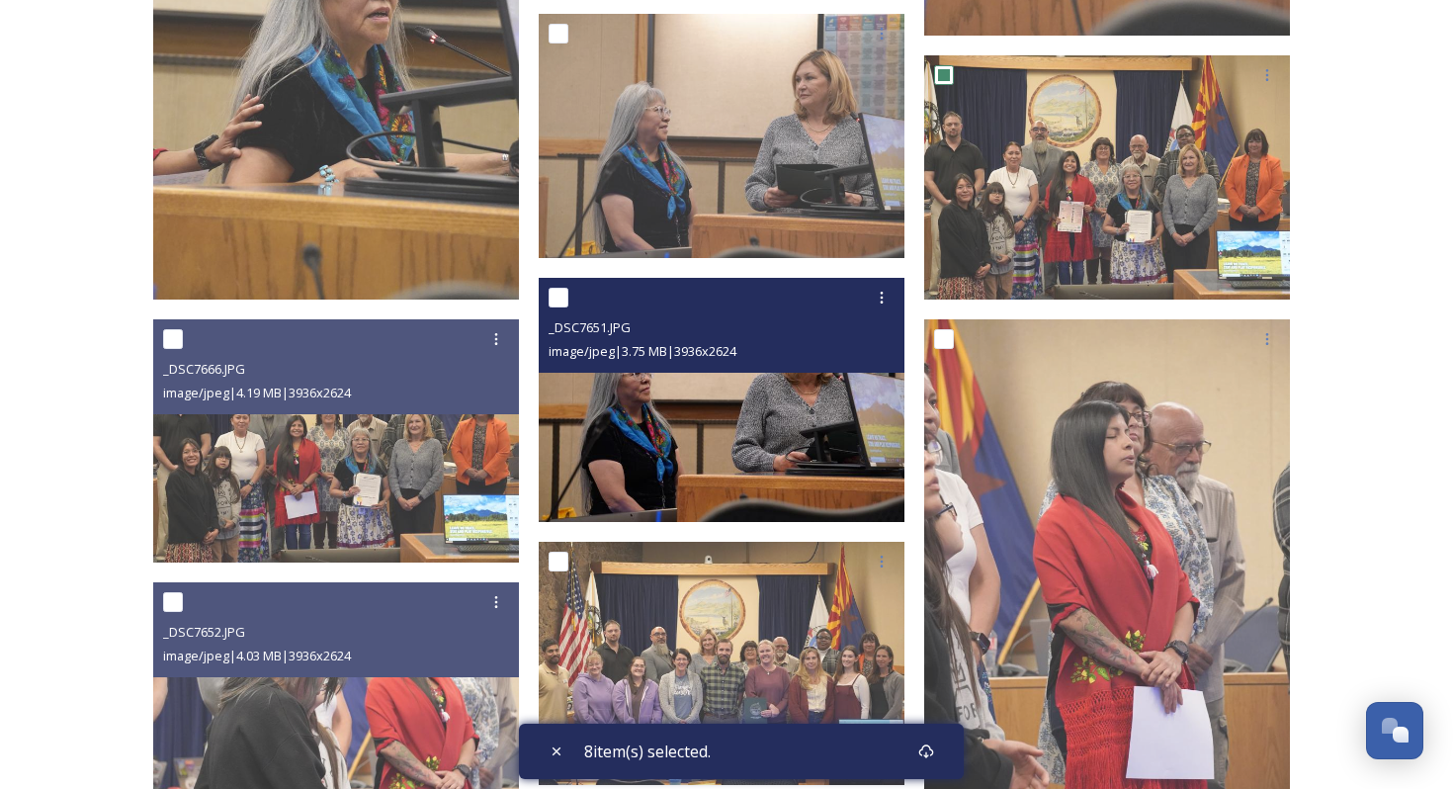
scroll to position [1668, 0]
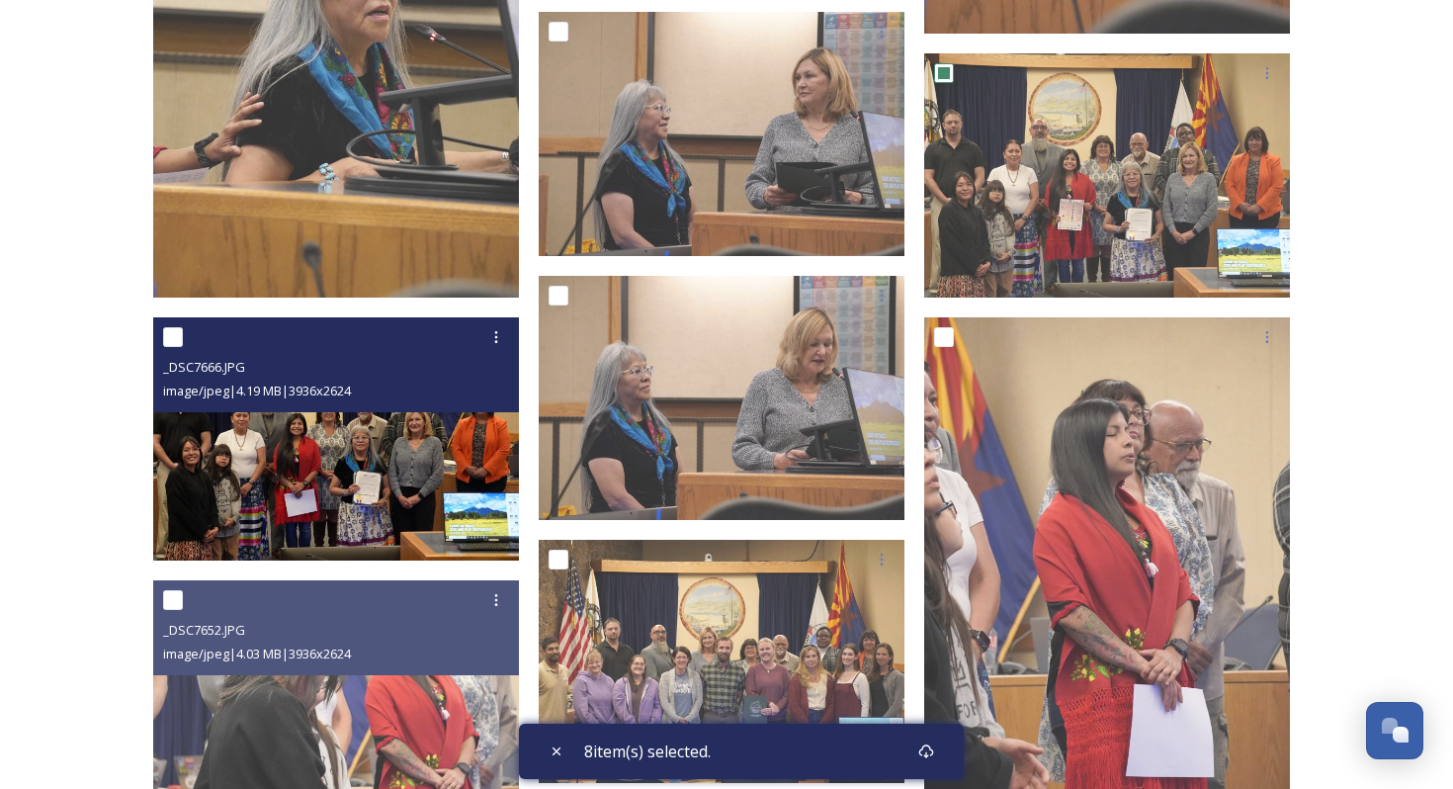
click at [167, 335] on input "checkbox" at bounding box center [173, 337] width 20 height 20
checkbox input "true"
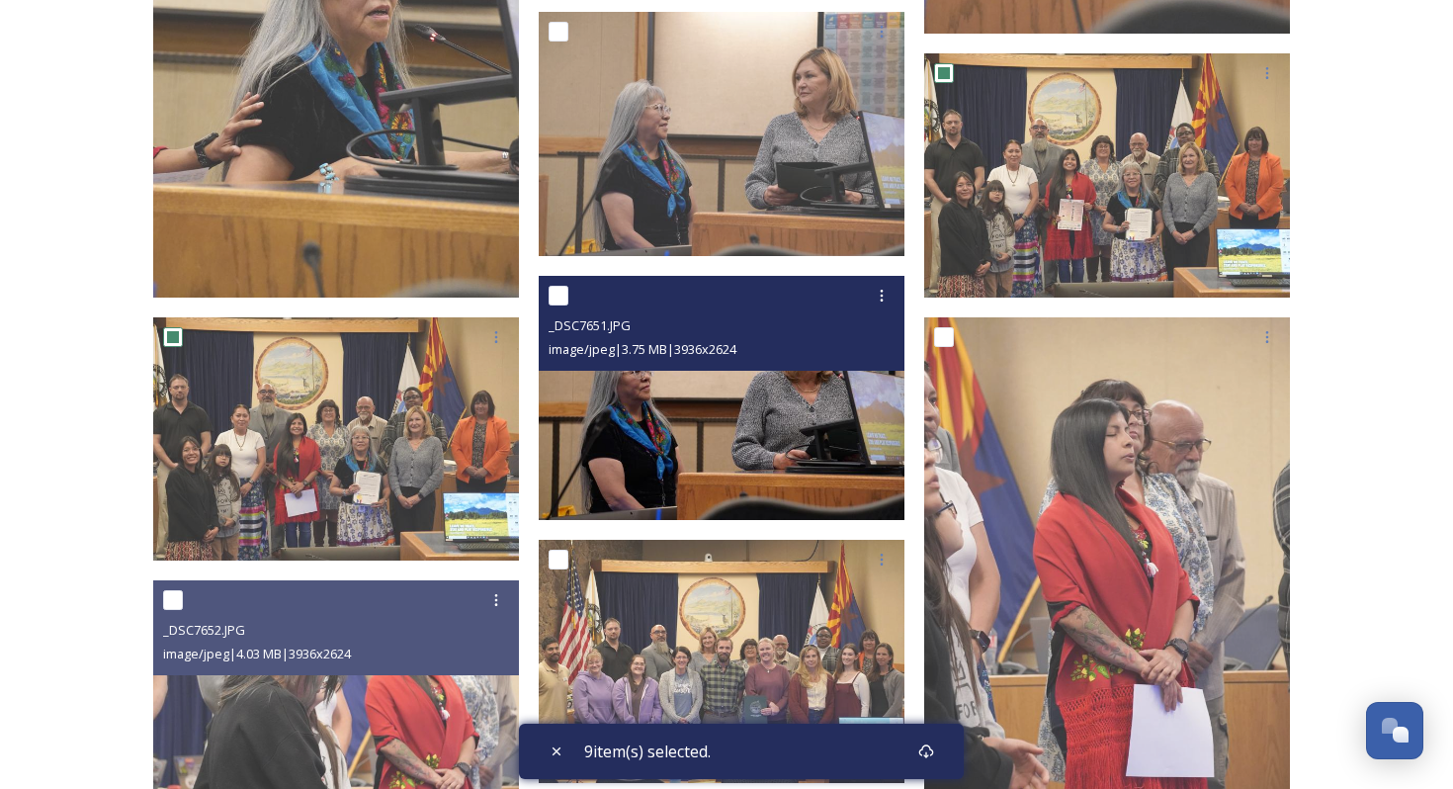
click at [558, 296] on input "checkbox" at bounding box center [558, 296] width 20 height 20
checkbox input "true"
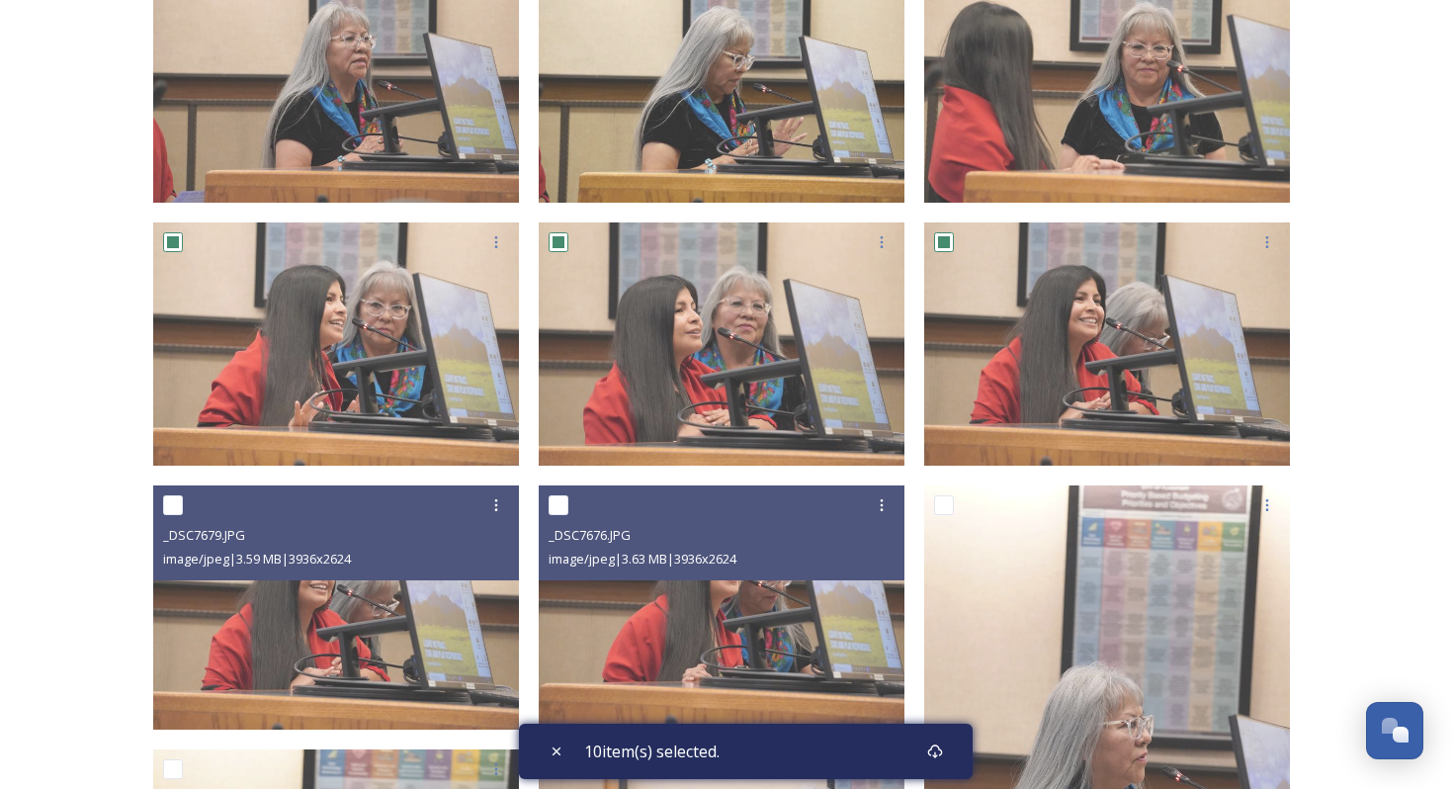
scroll to position [0, 0]
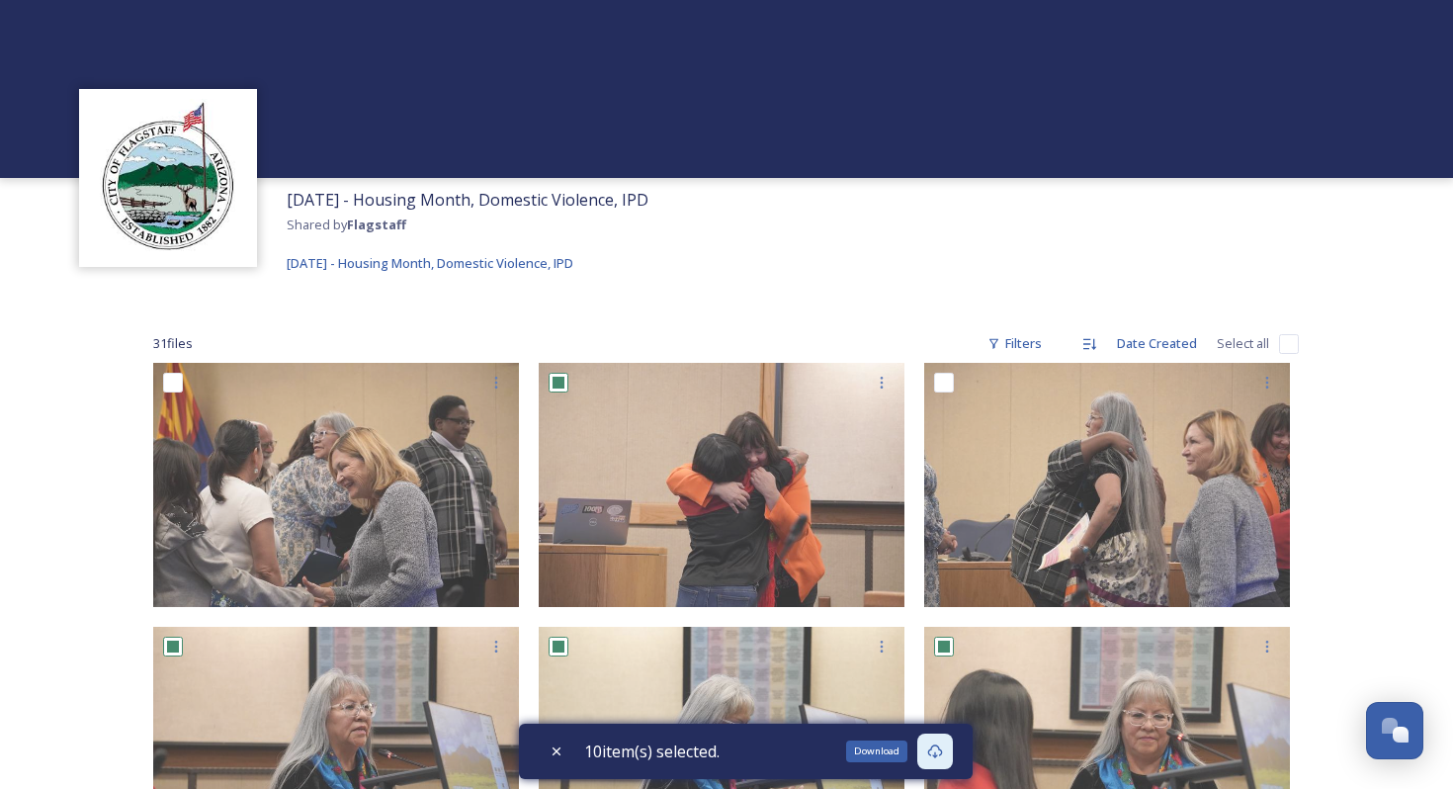
click at [882, 748] on div "Download" at bounding box center [876, 751] width 61 height 22
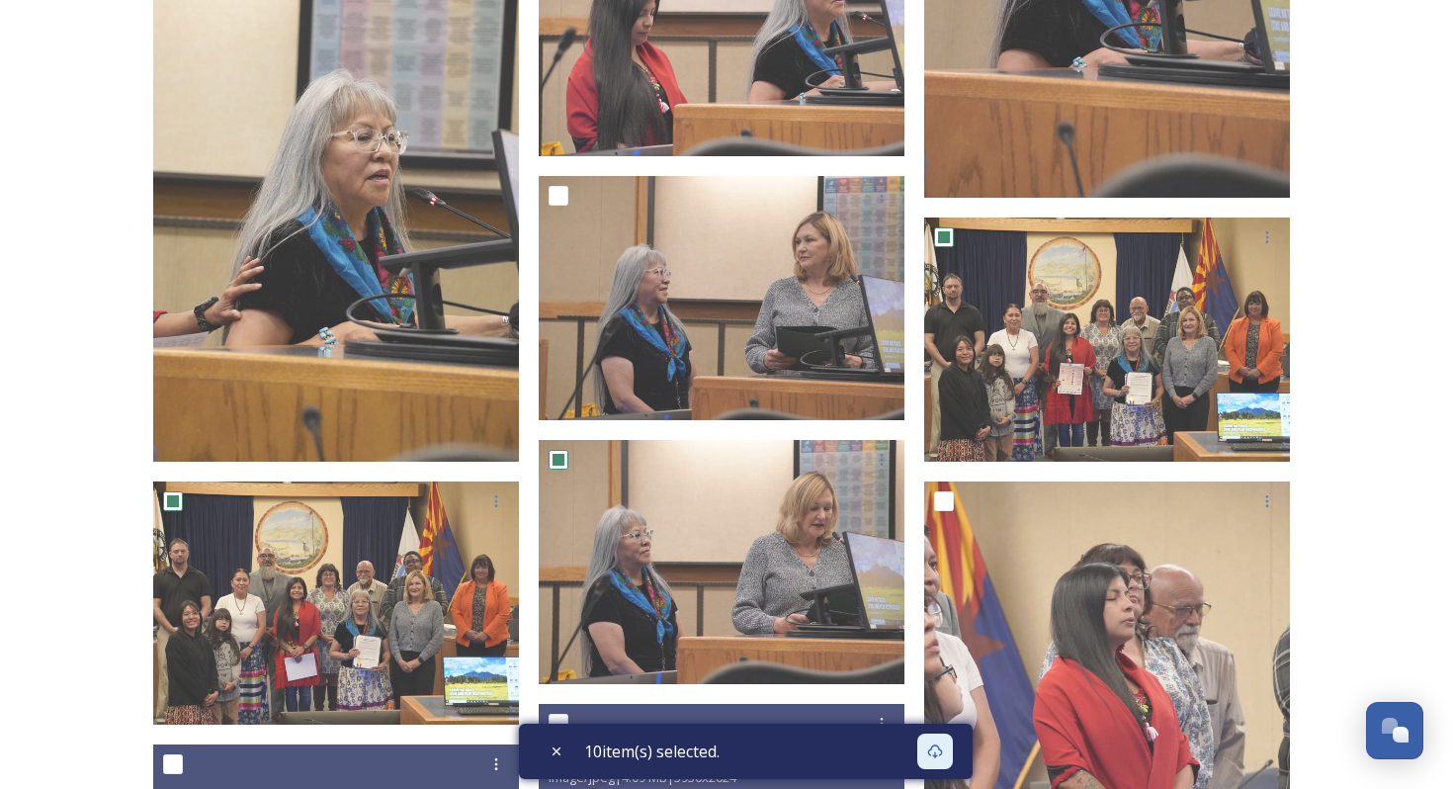
scroll to position [1505, 0]
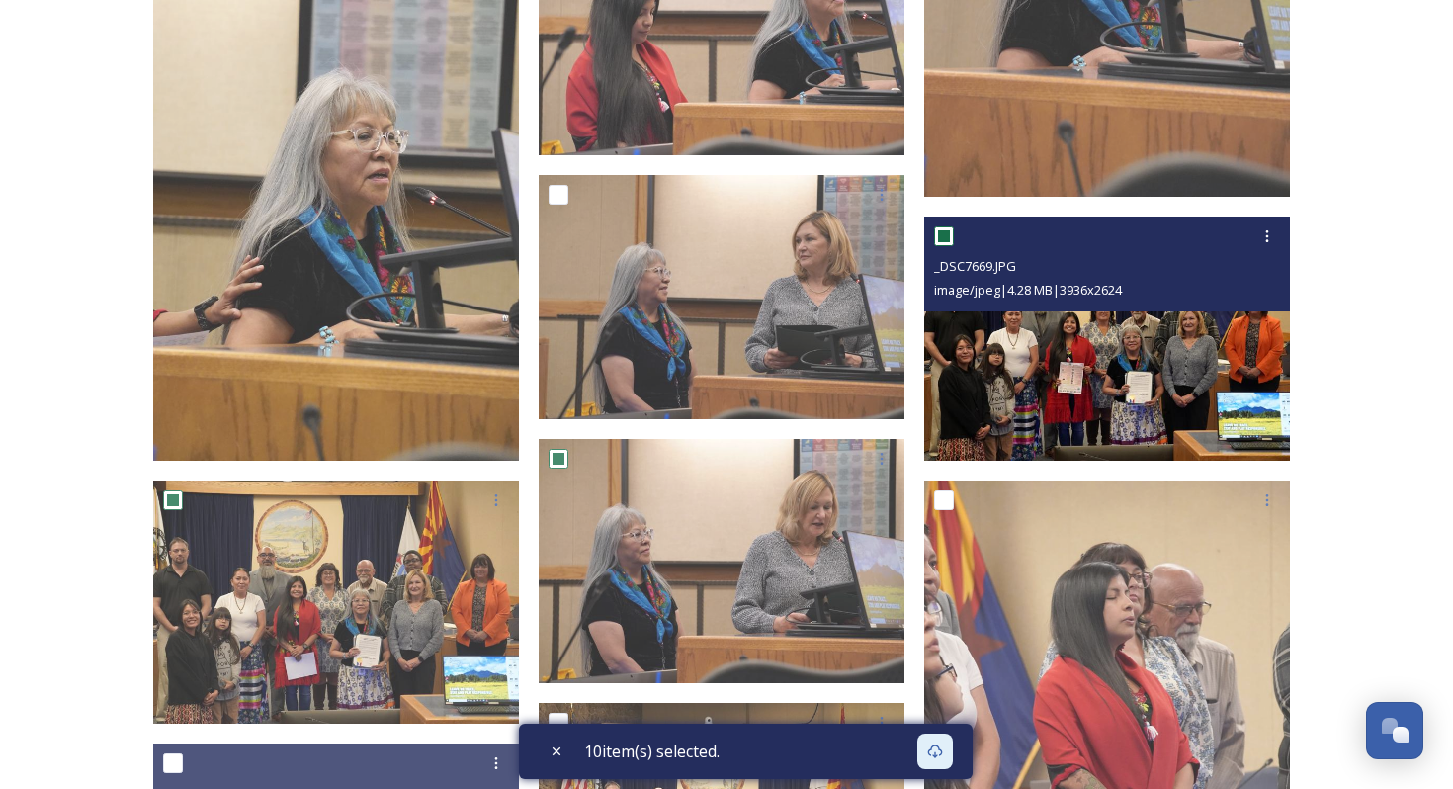
click at [937, 238] on input "checkbox" at bounding box center [944, 236] width 20 height 20
checkbox input "false"
